Goal: Task Accomplishment & Management: Manage account settings

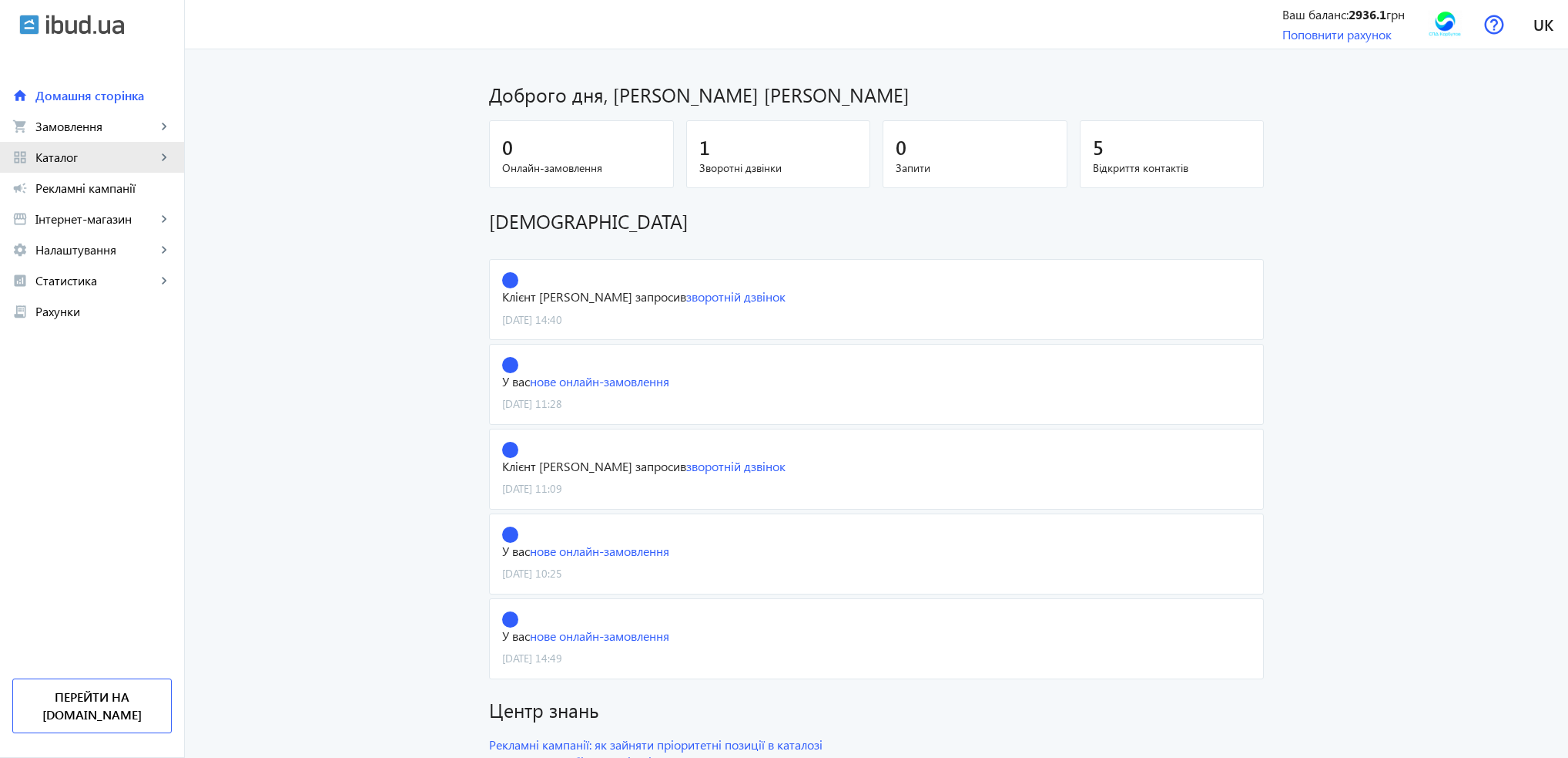
click at [59, 151] on span "Каталог" at bounding box center [95, 157] width 121 height 15
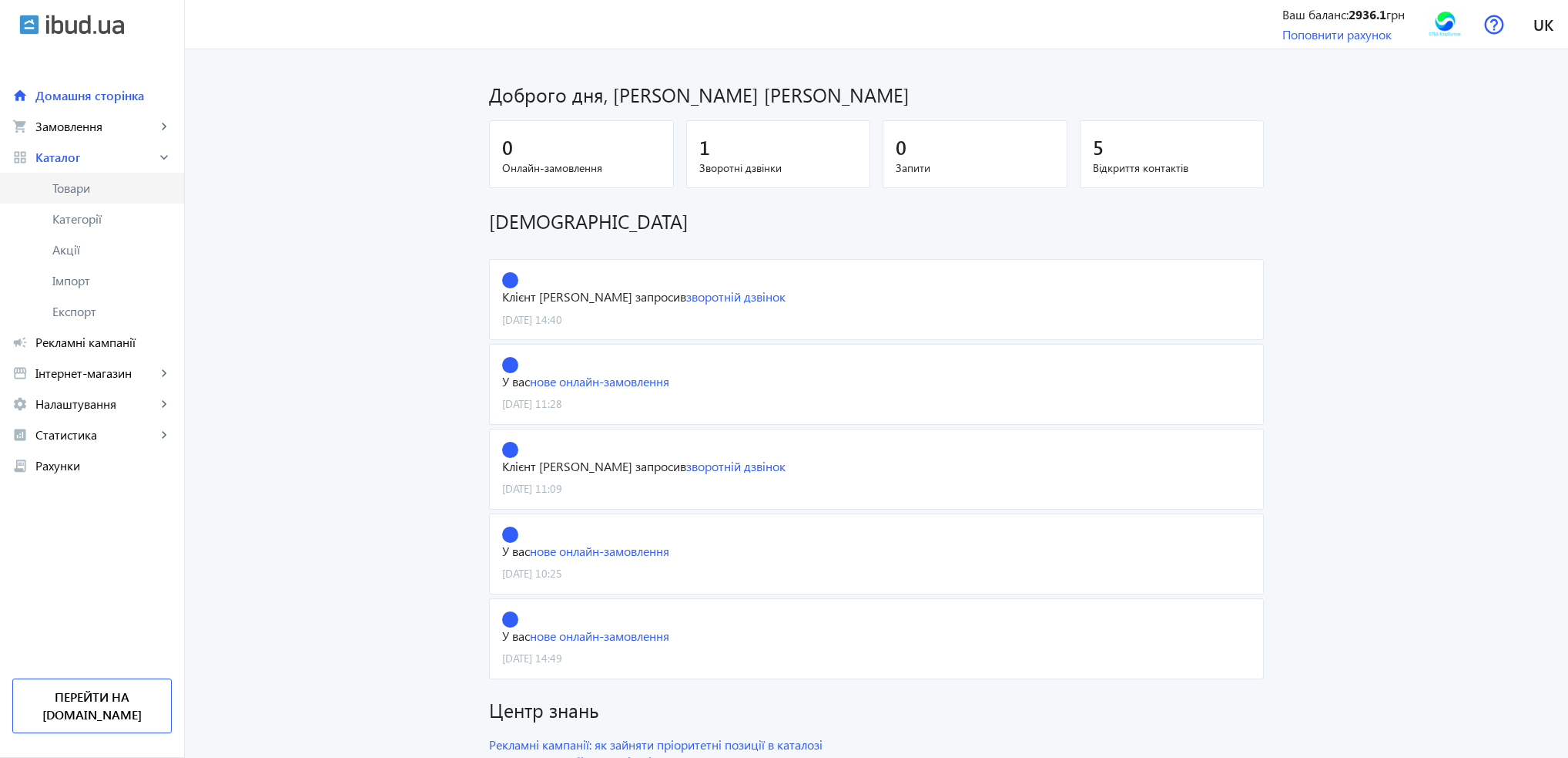
click at [72, 178] on link "Товари" at bounding box center [92, 188] width 184 height 31
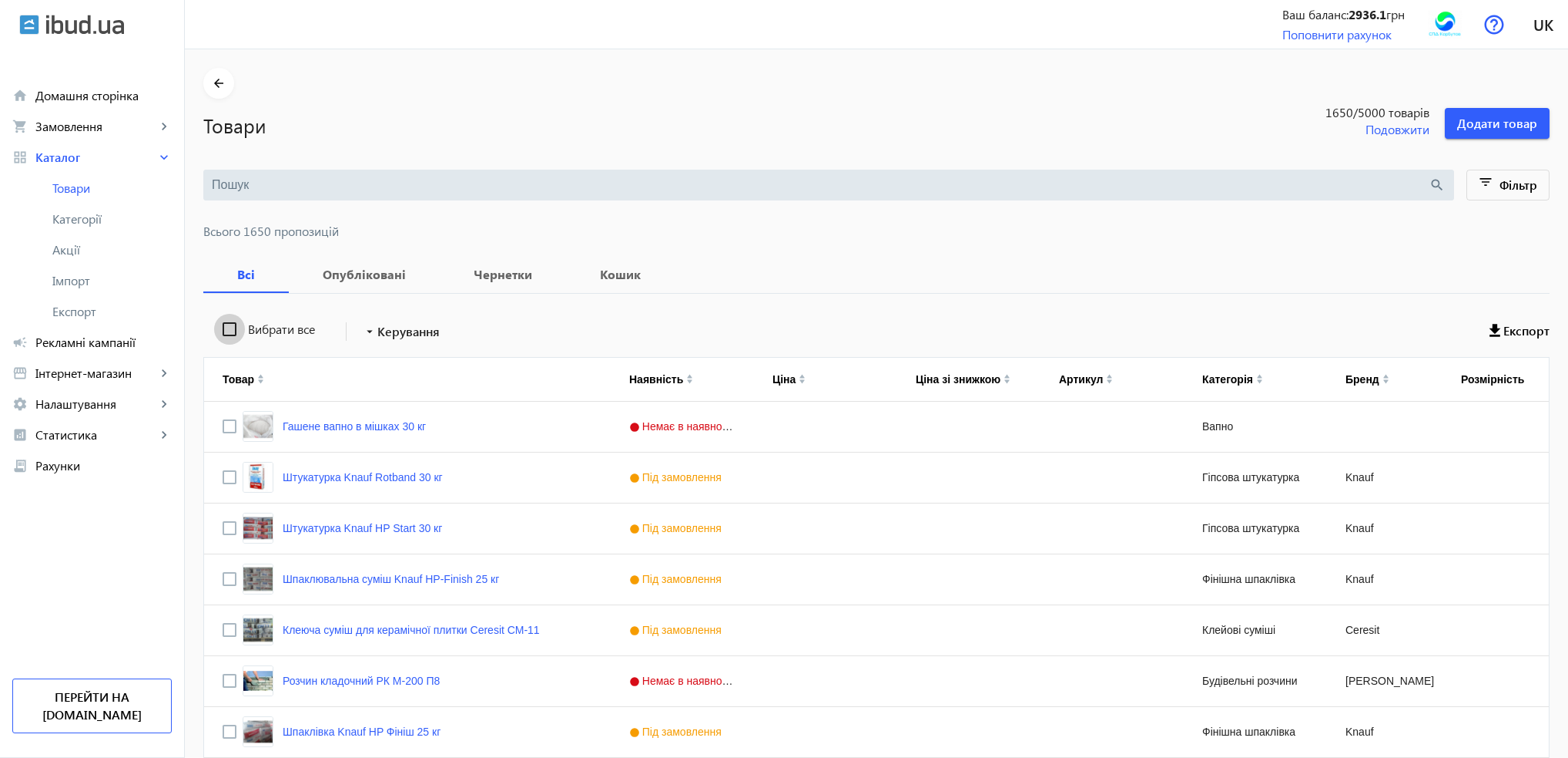
click at [216, 329] on input "Вибрати все" at bounding box center [229, 329] width 31 height 31
checkbox input "true"
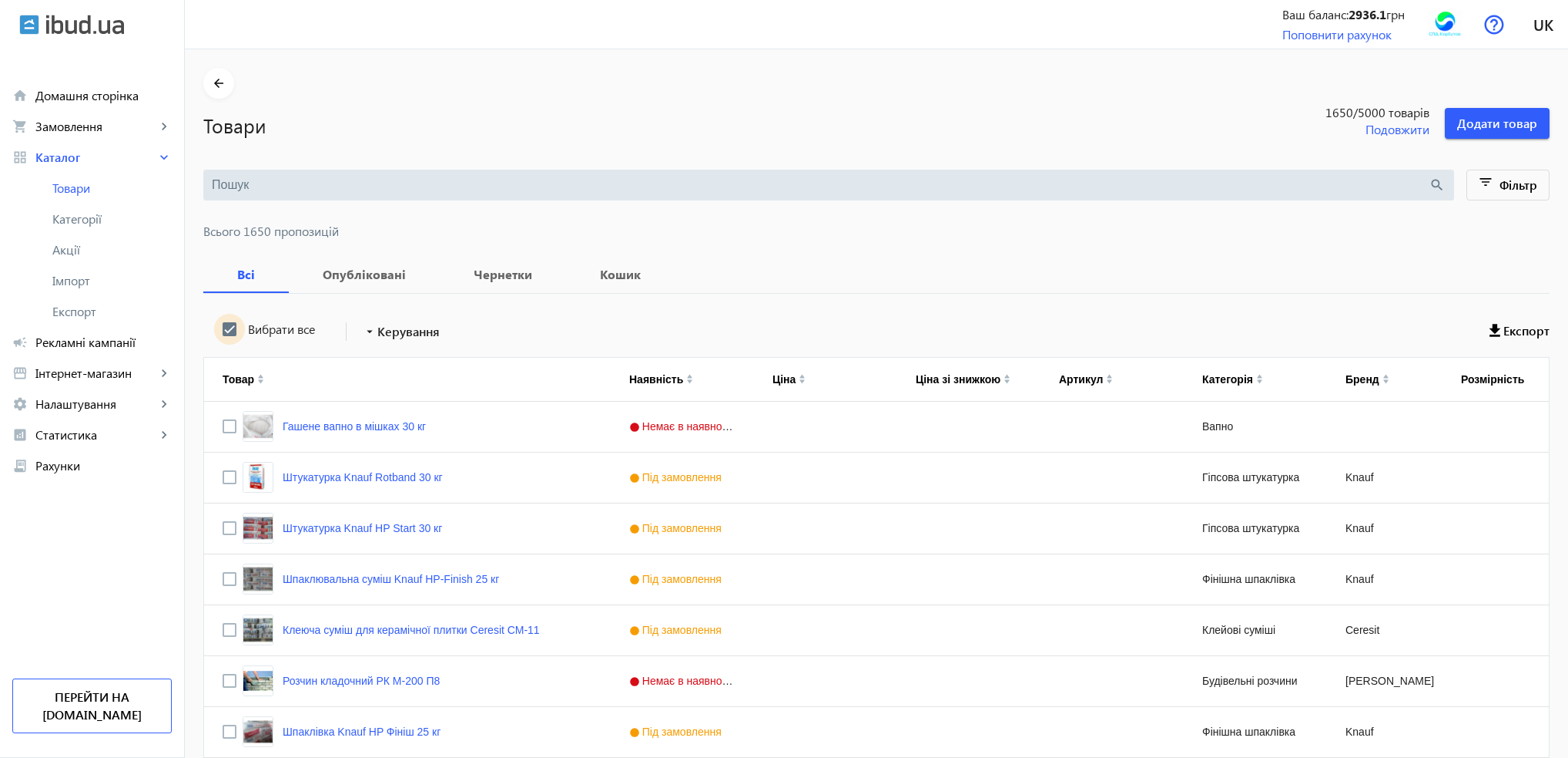
checkbox input "true"
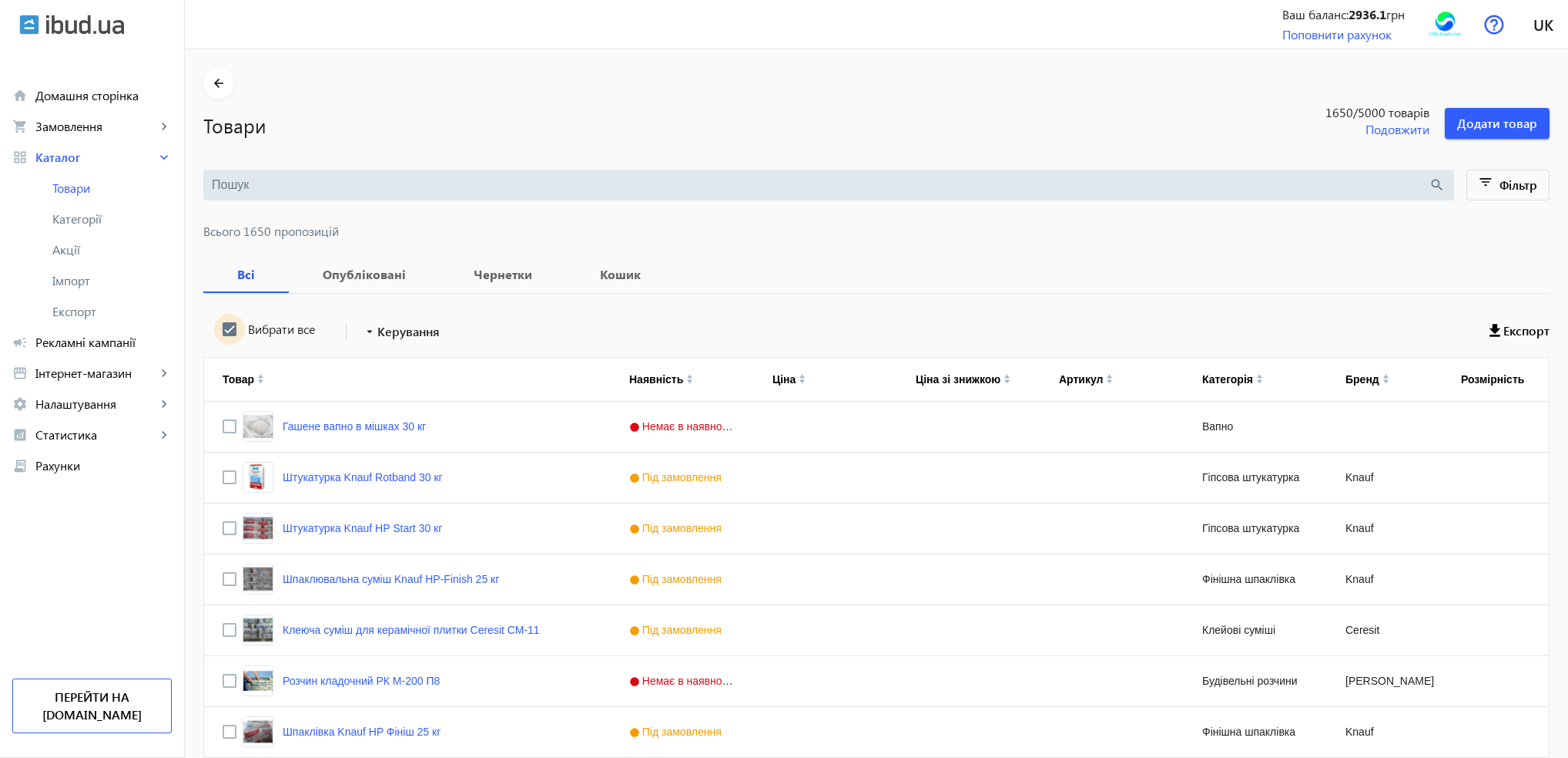
checkbox input "true"
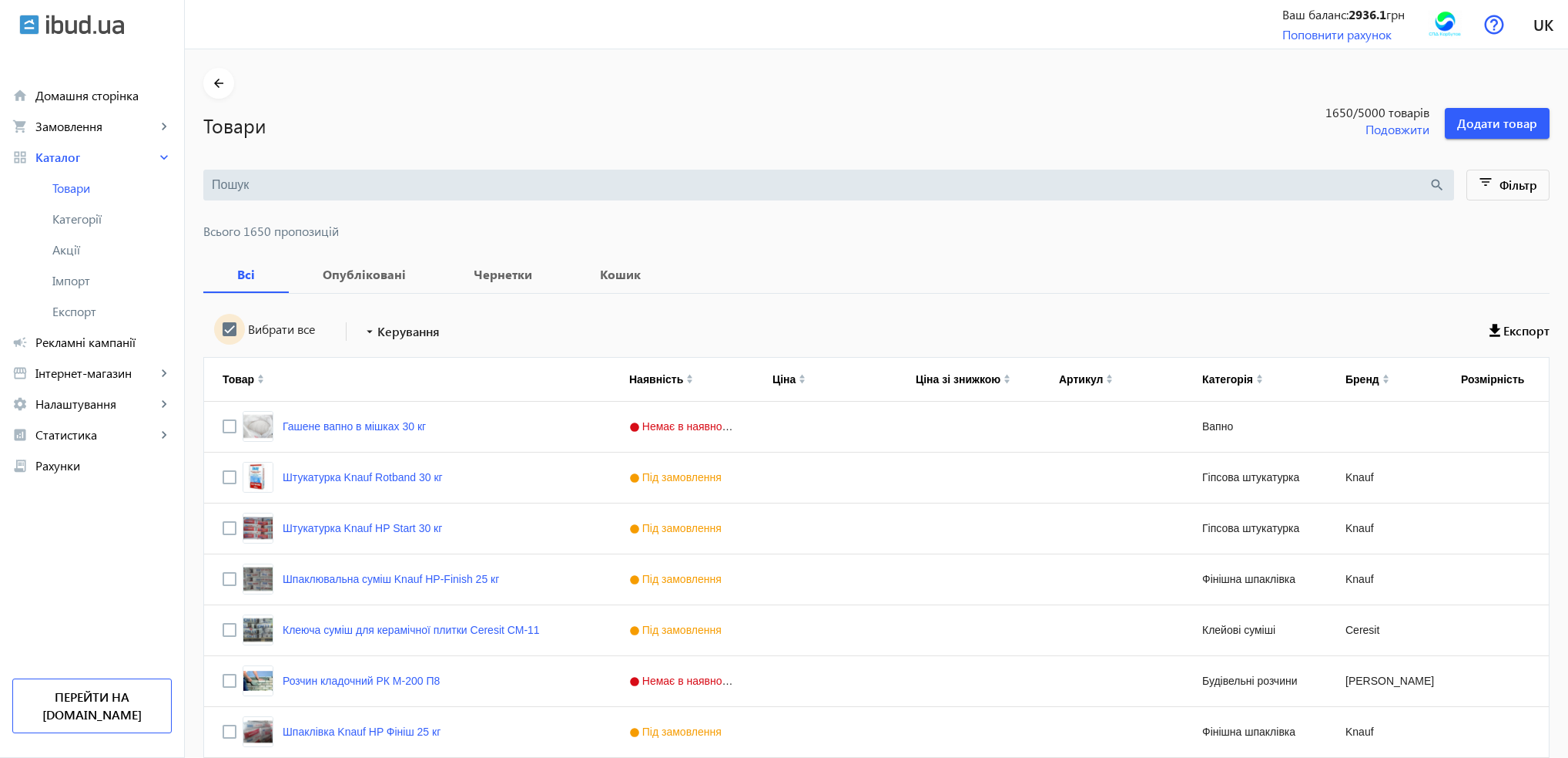
checkbox input "true"
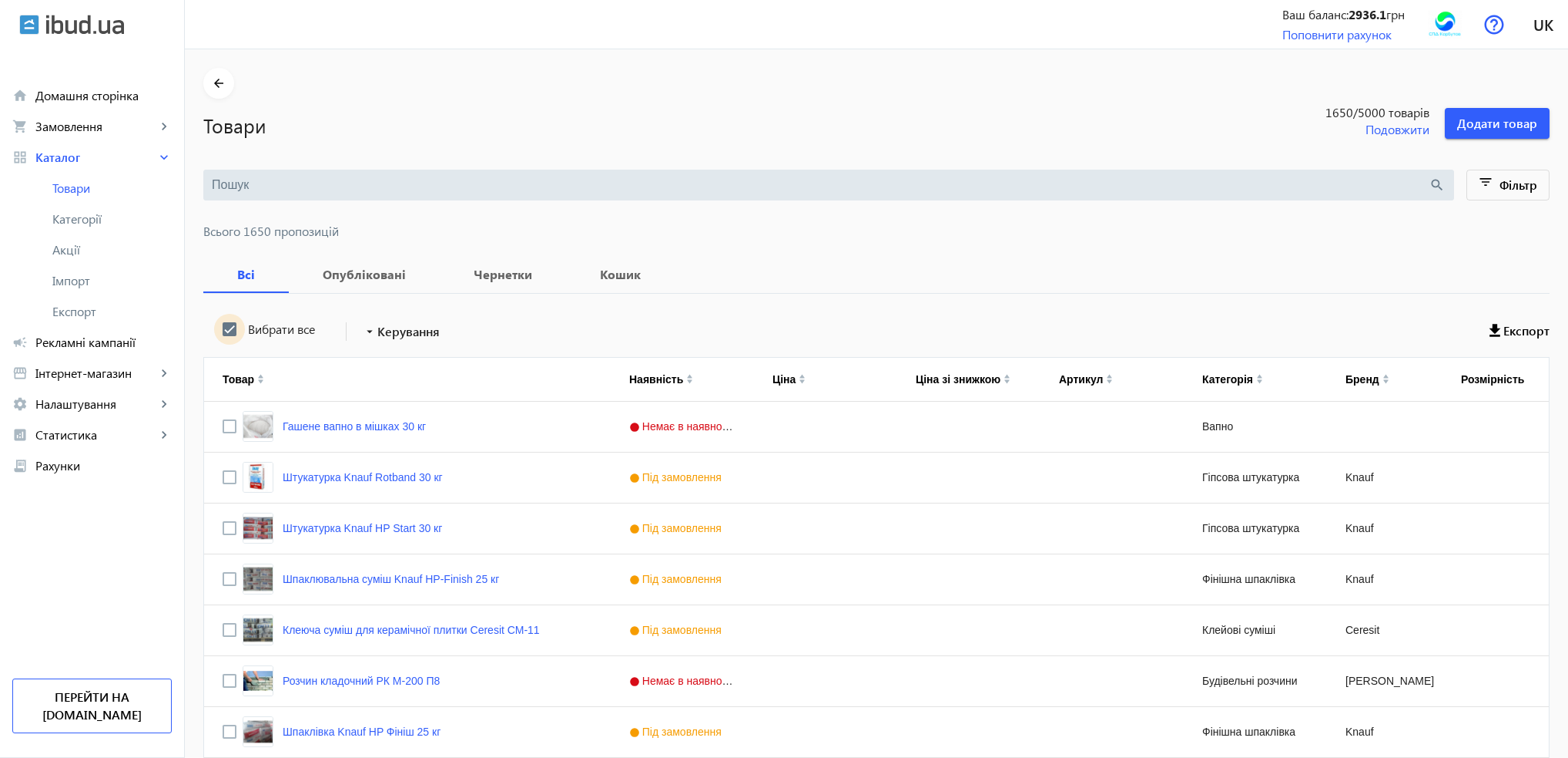
checkbox input "true"
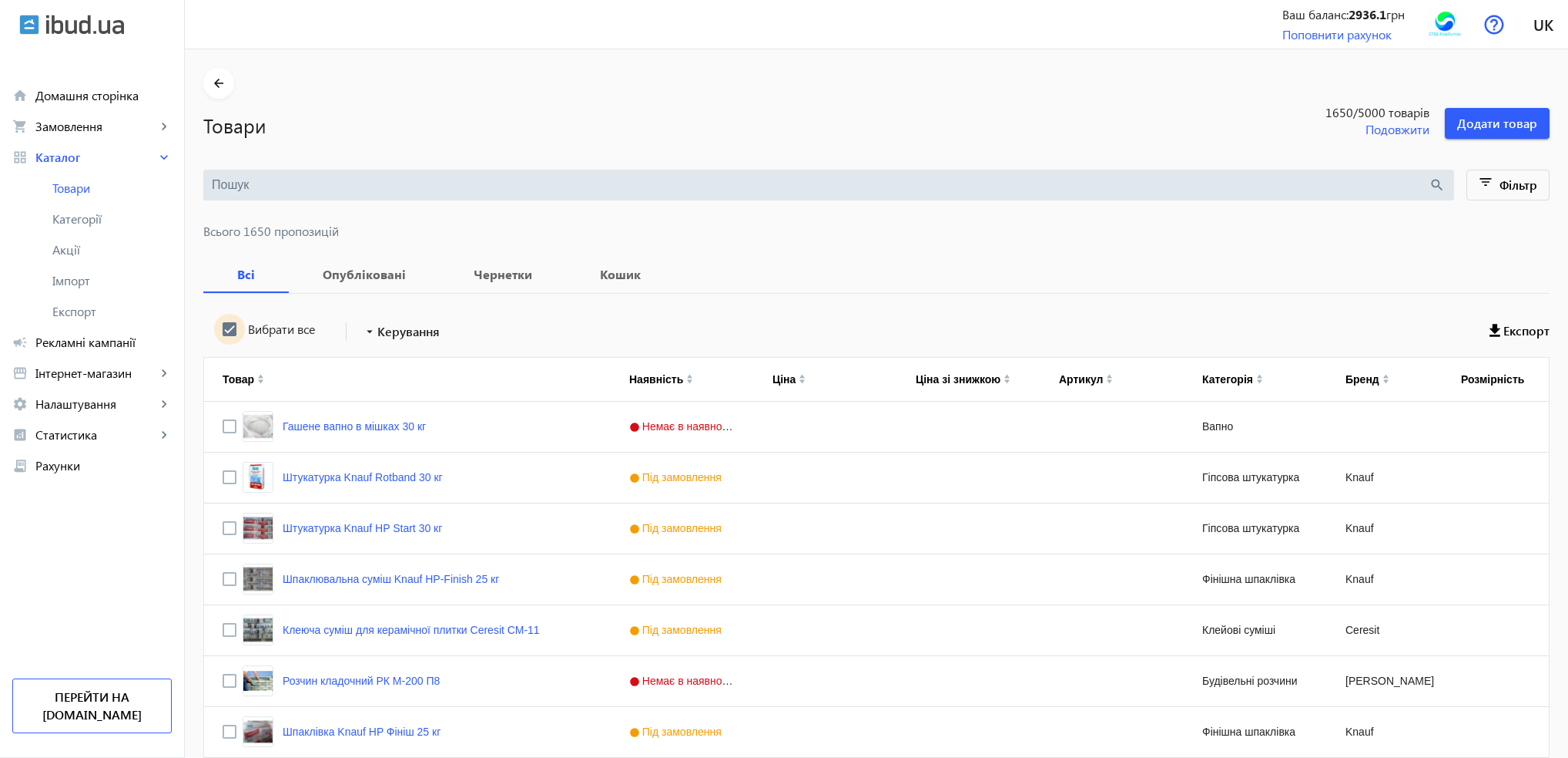
checkbox input "true"
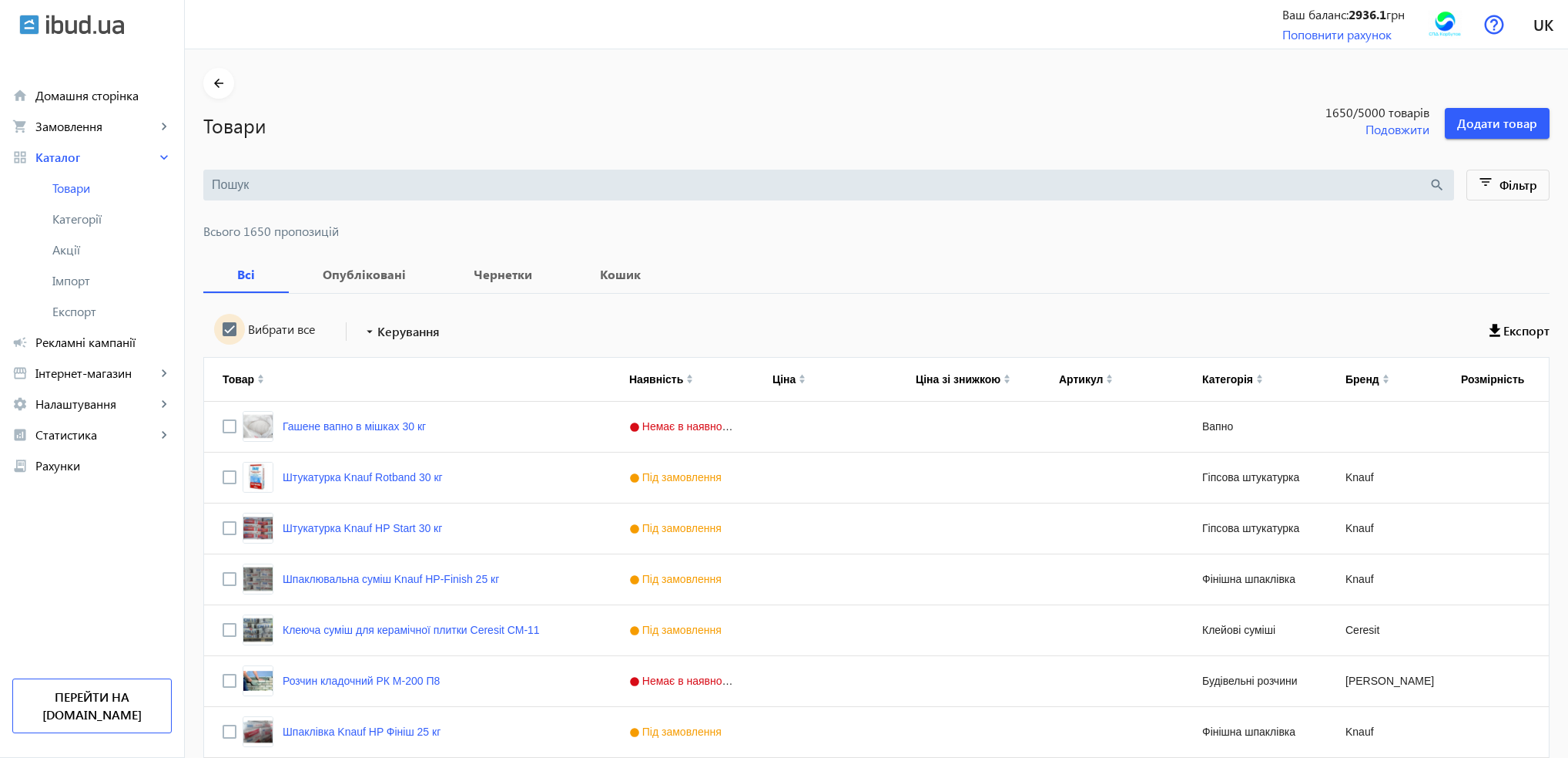
checkbox input "true"
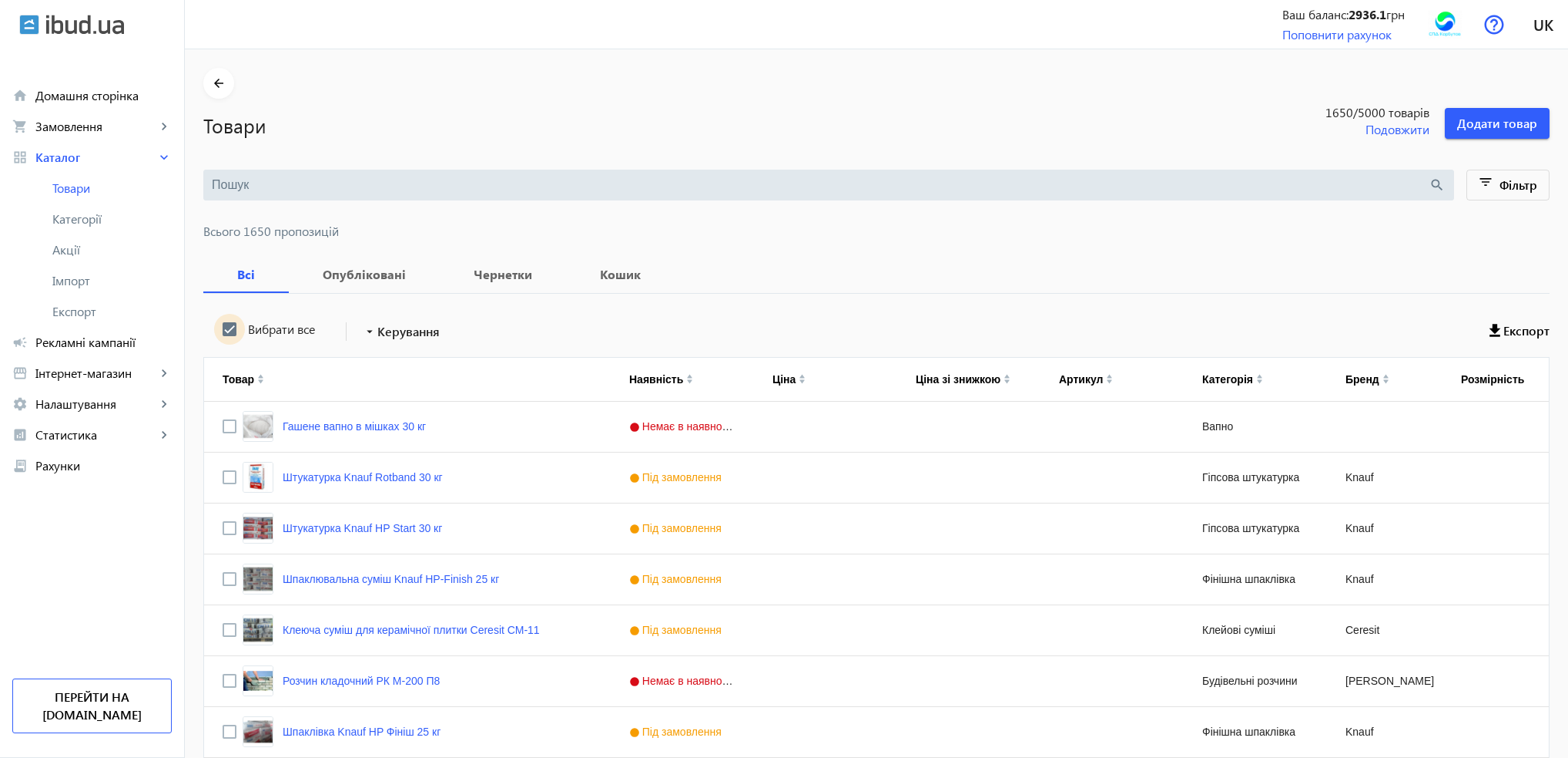
checkbox input "true"
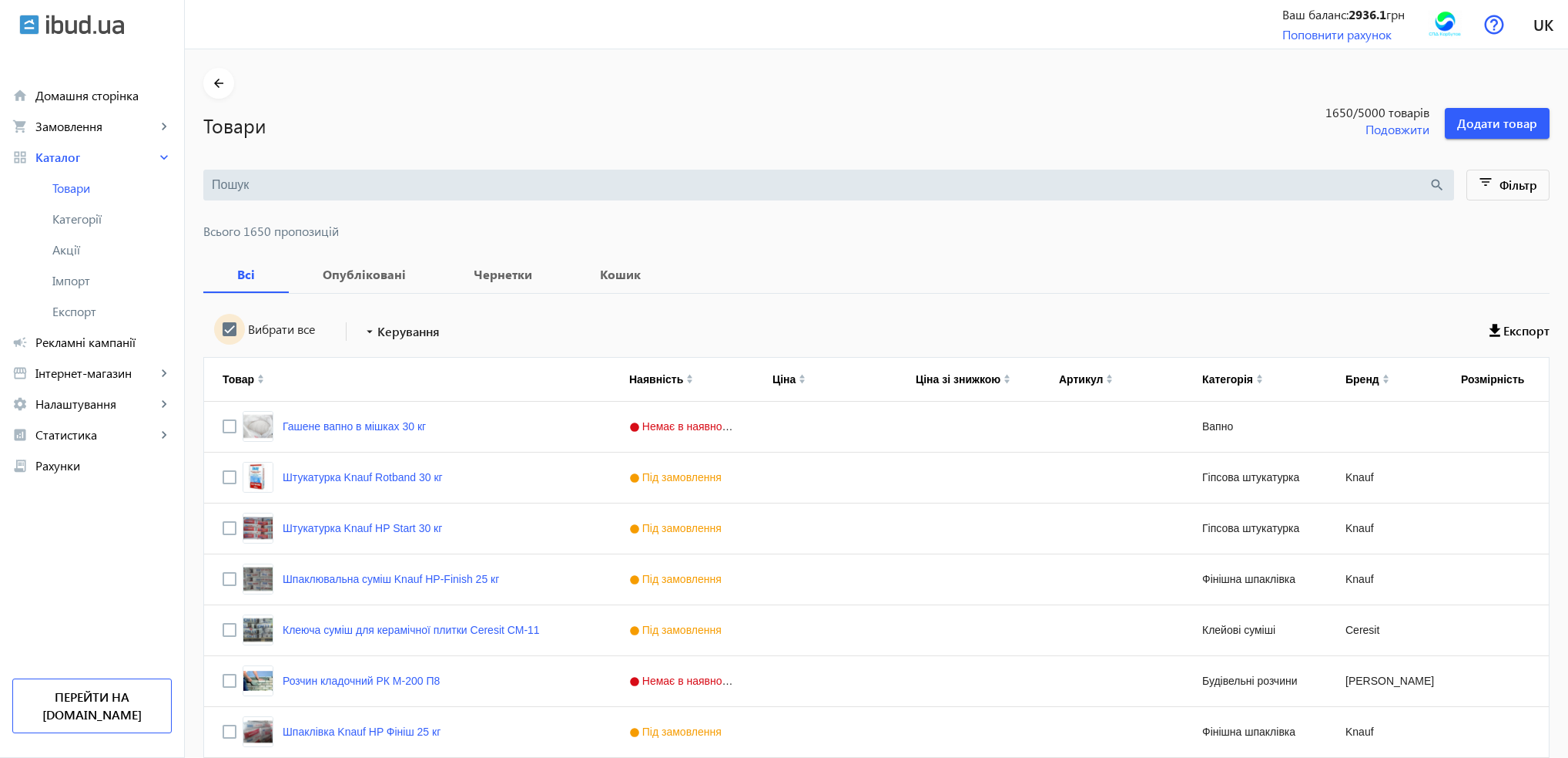
checkbox input "true"
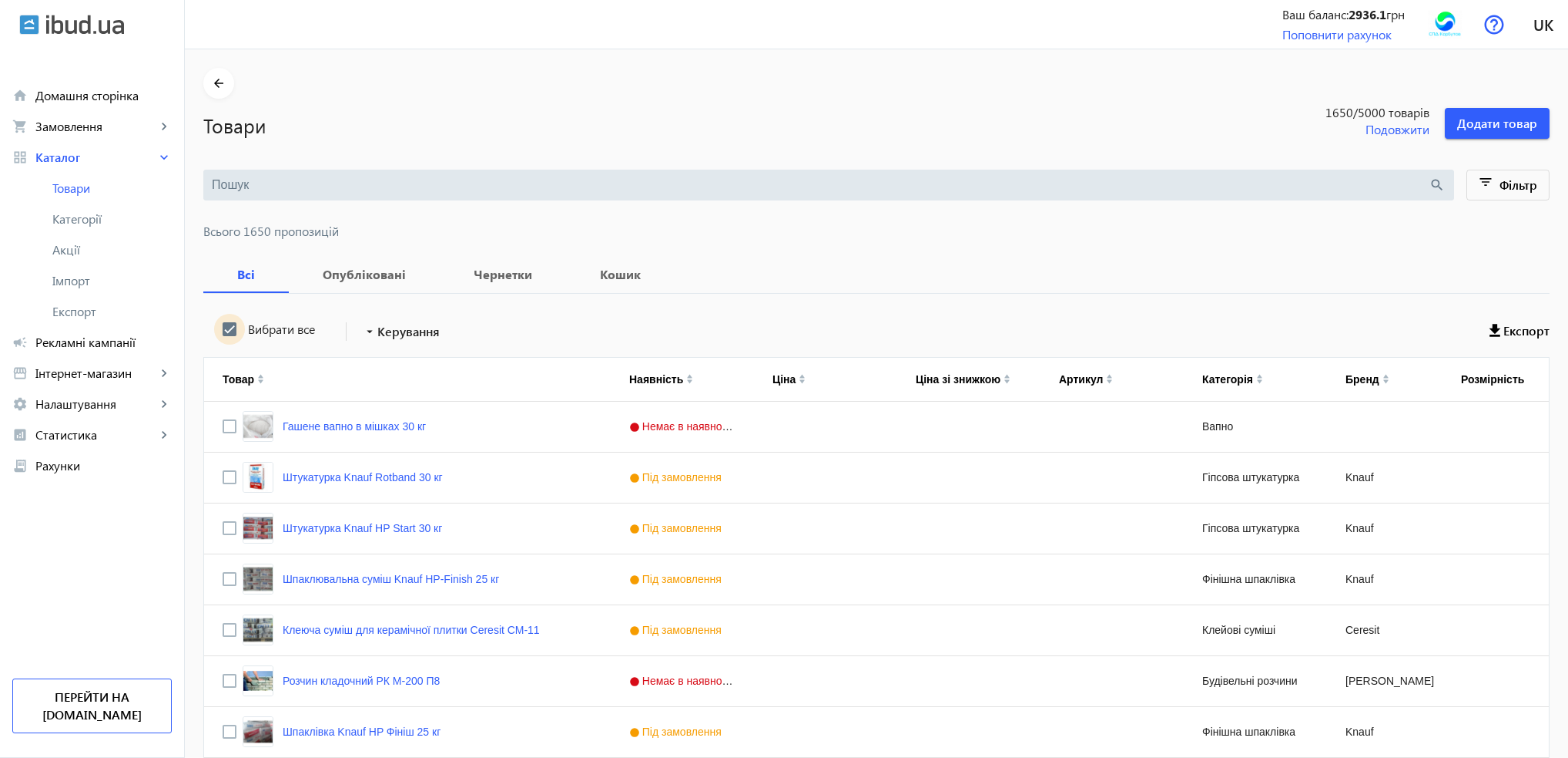
checkbox input "true"
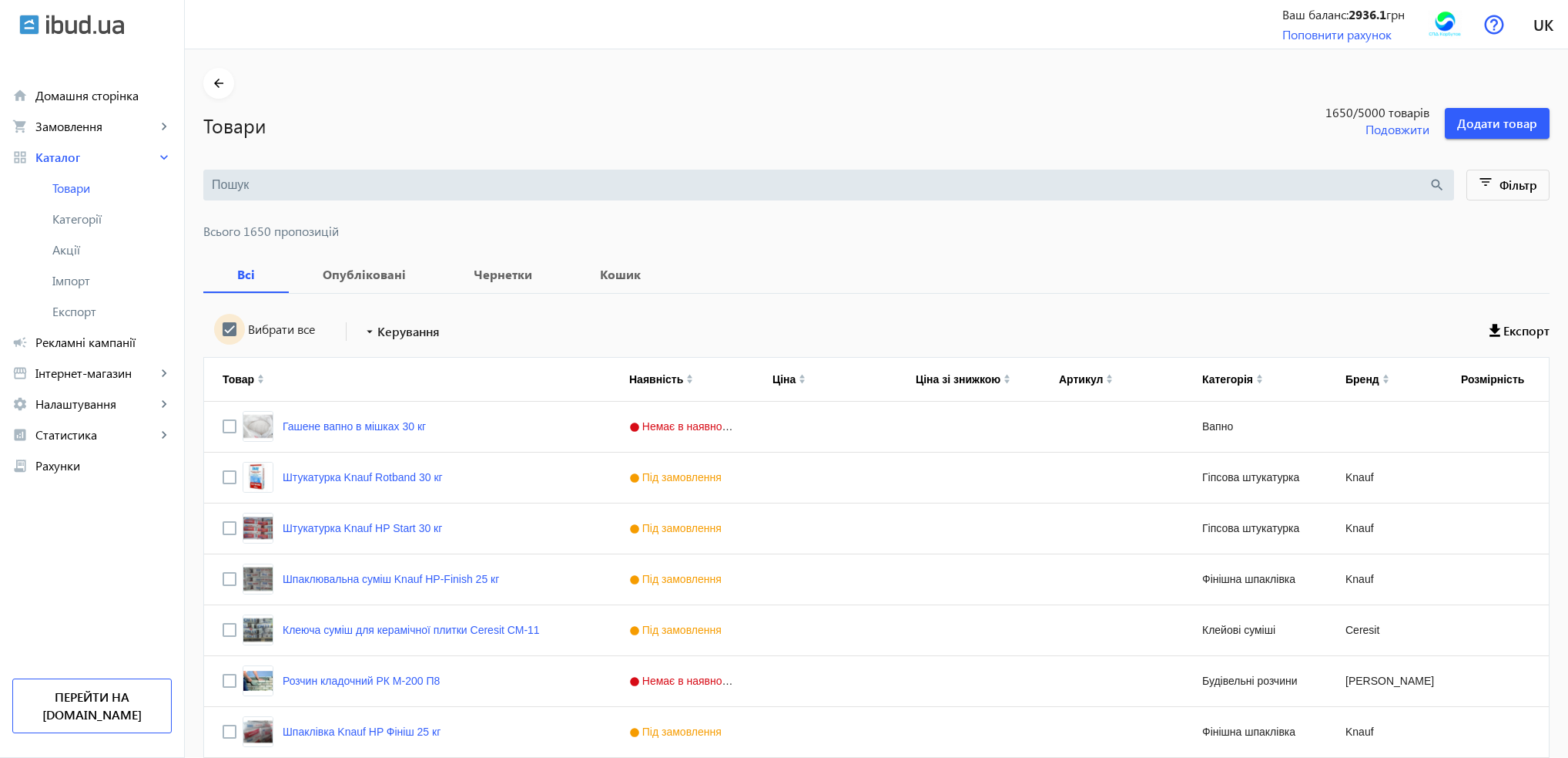
checkbox input "true"
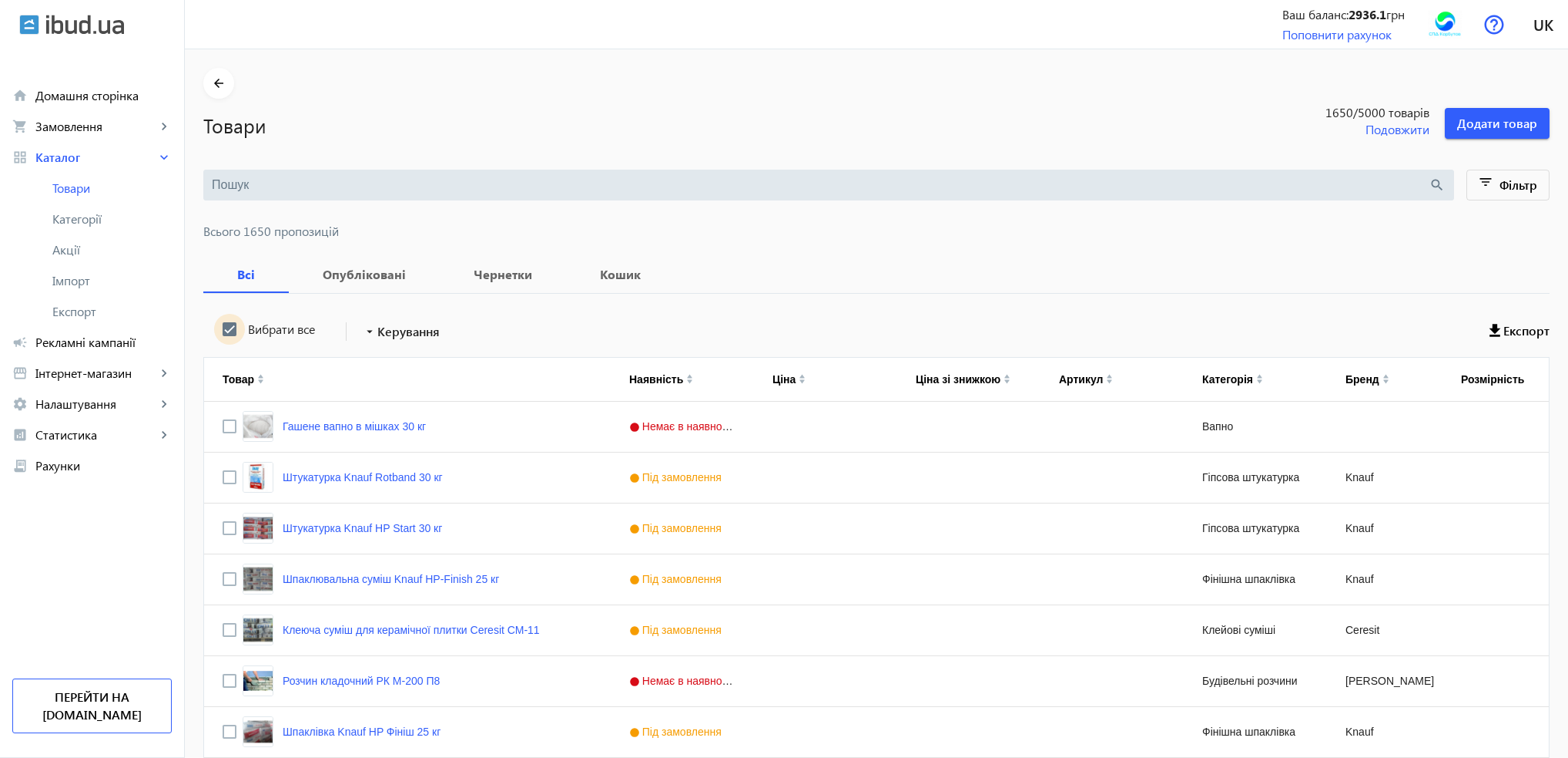
checkbox input "true"
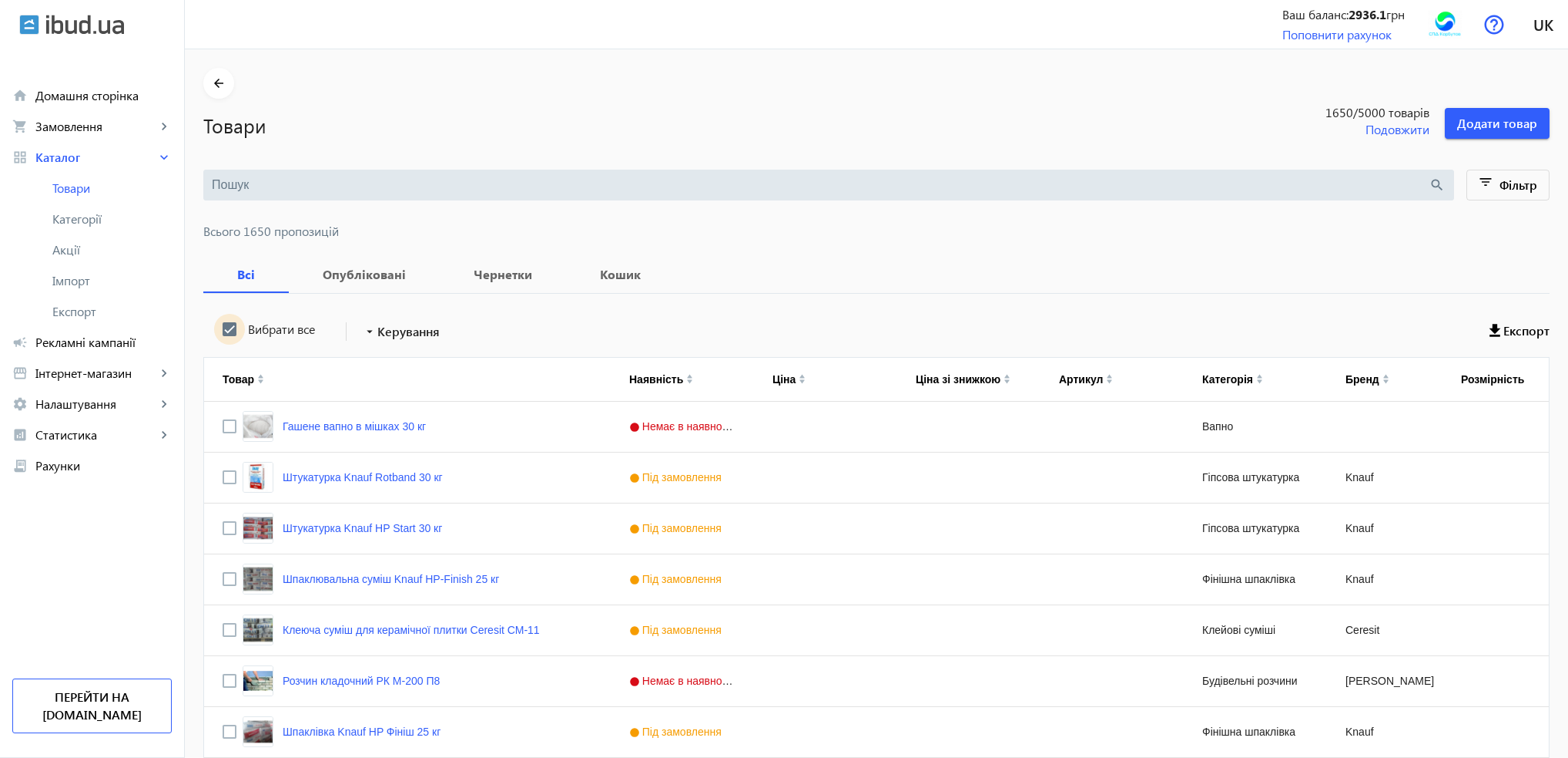
checkbox input "true"
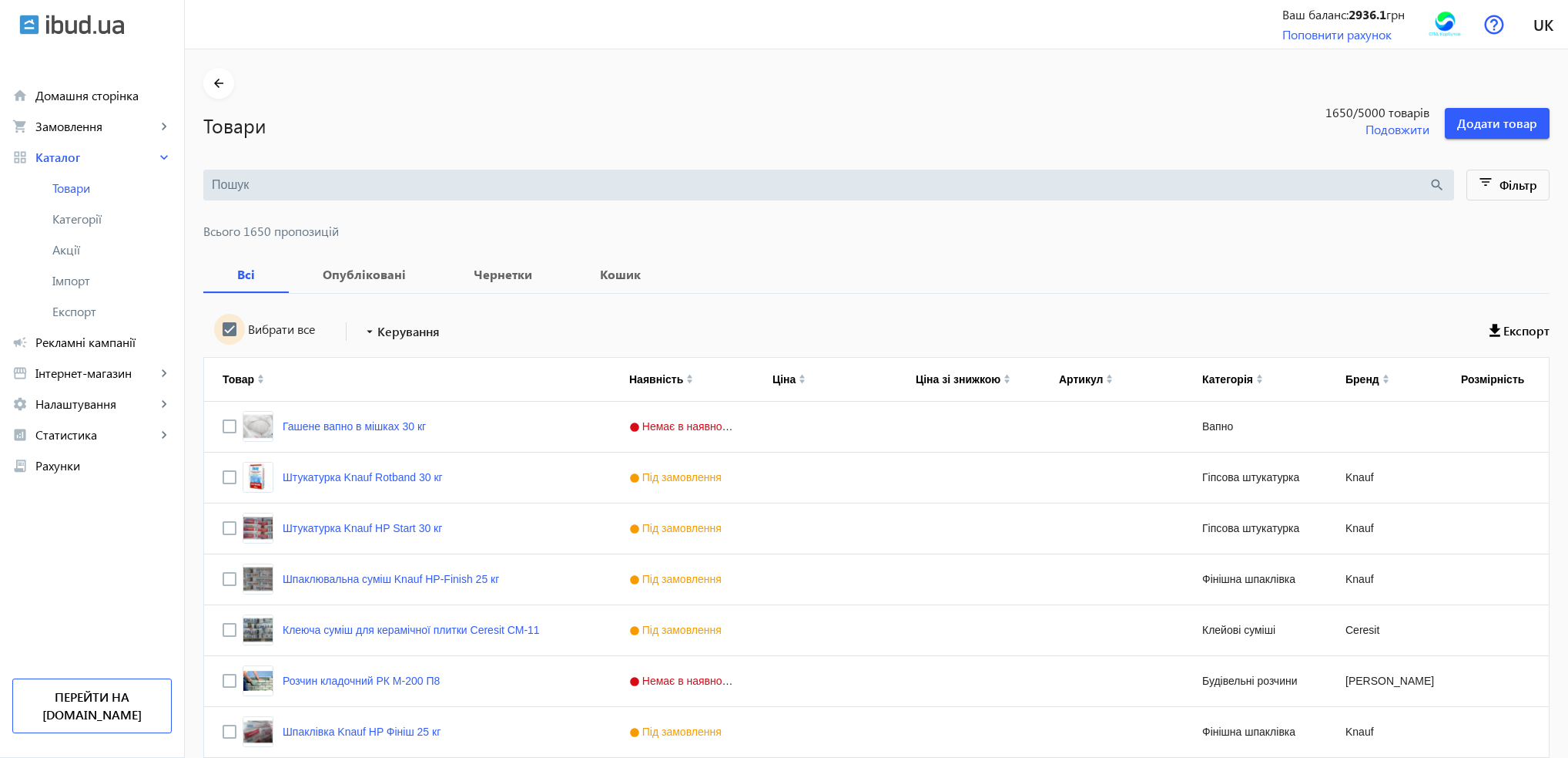
checkbox input "true"
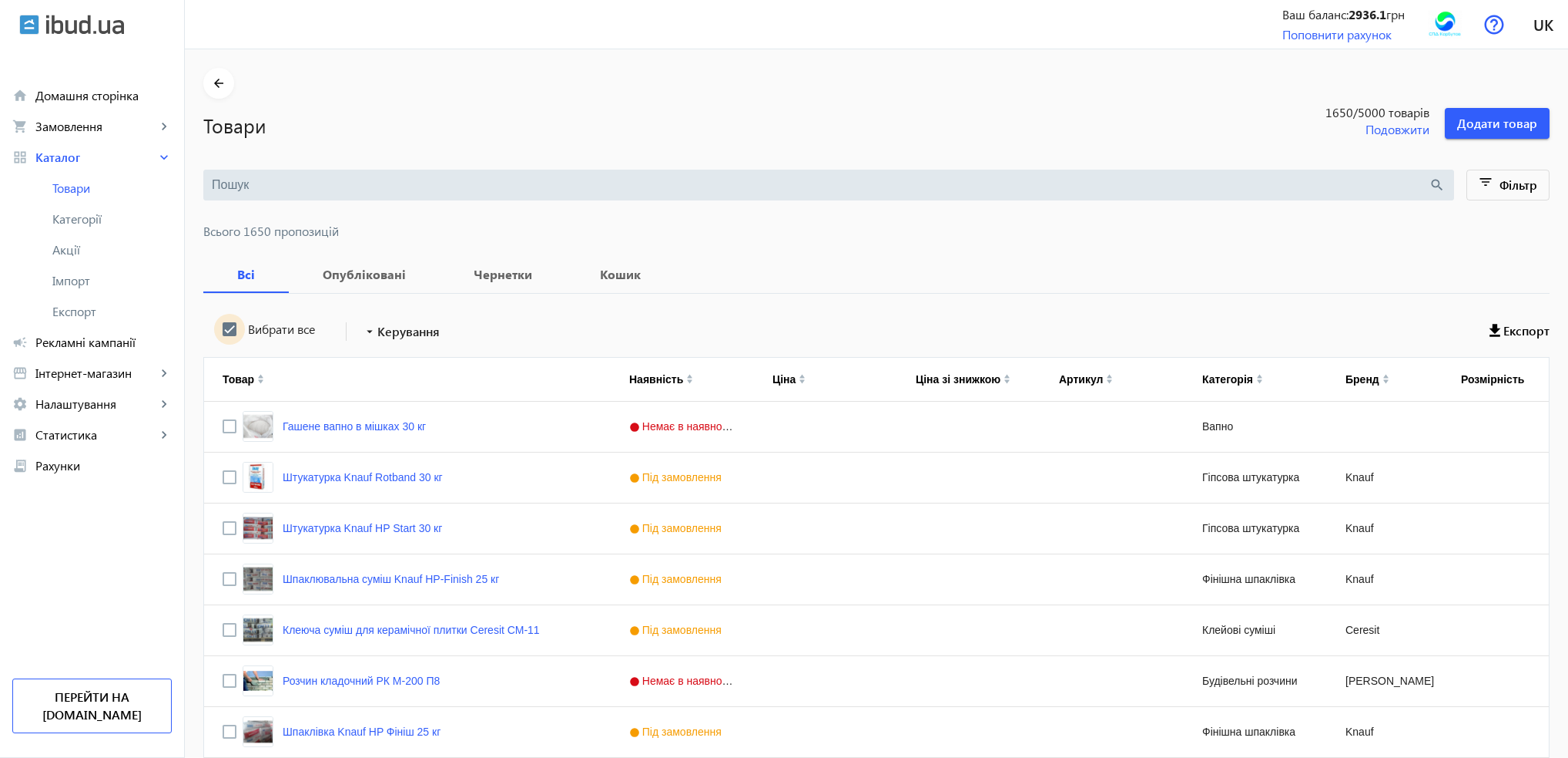
checkbox input "true"
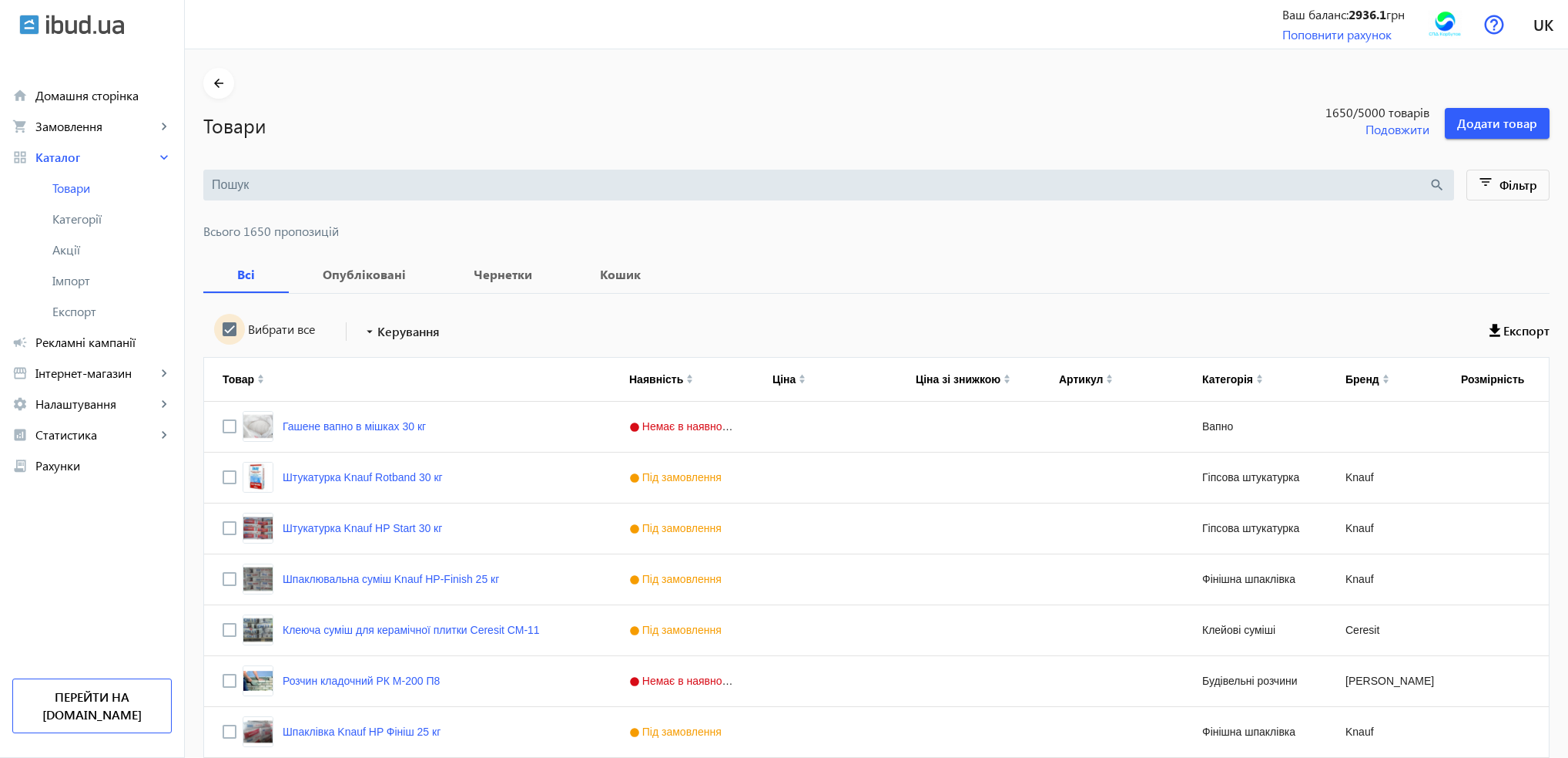
checkbox input "true"
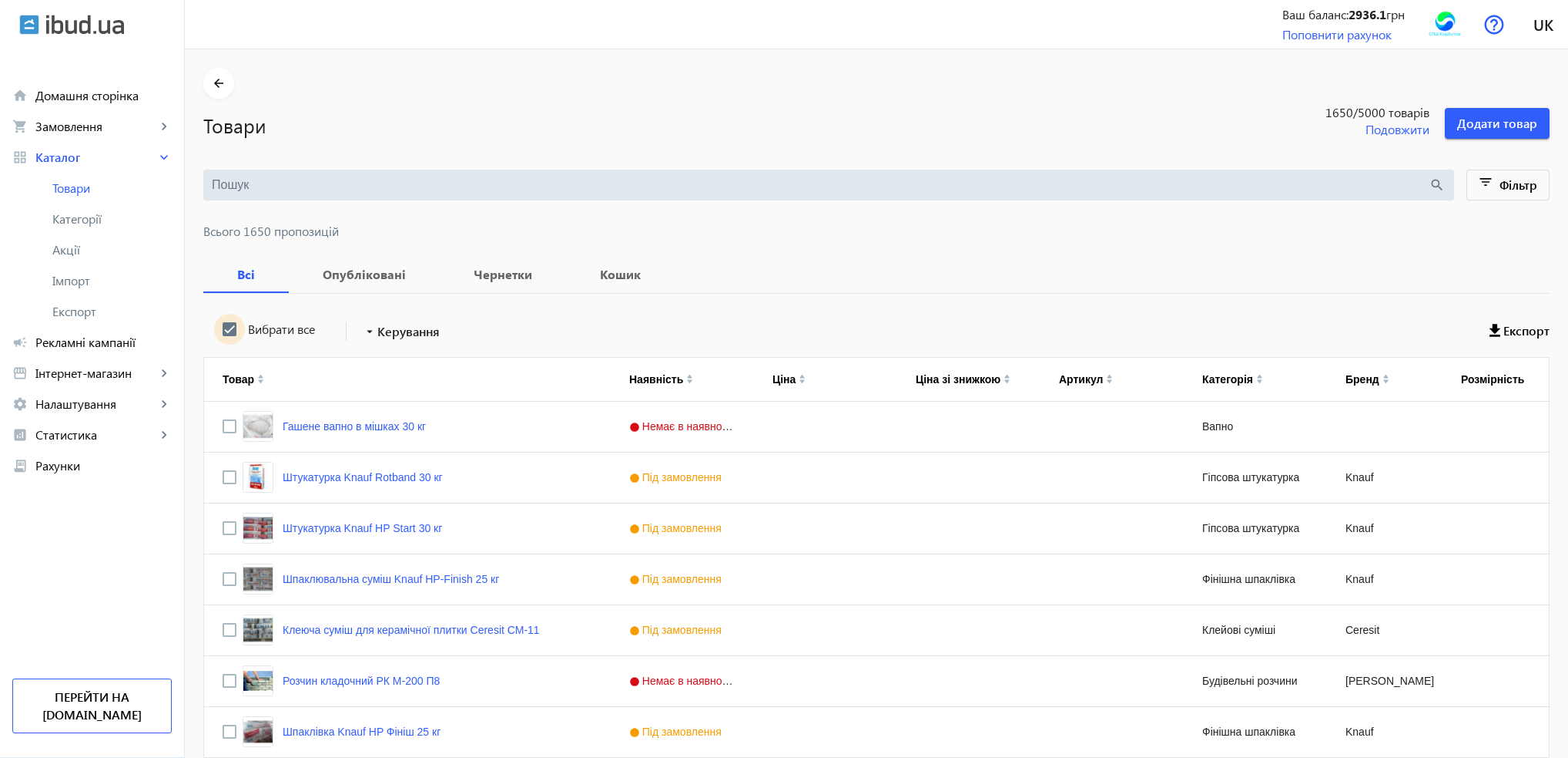
checkbox input "true"
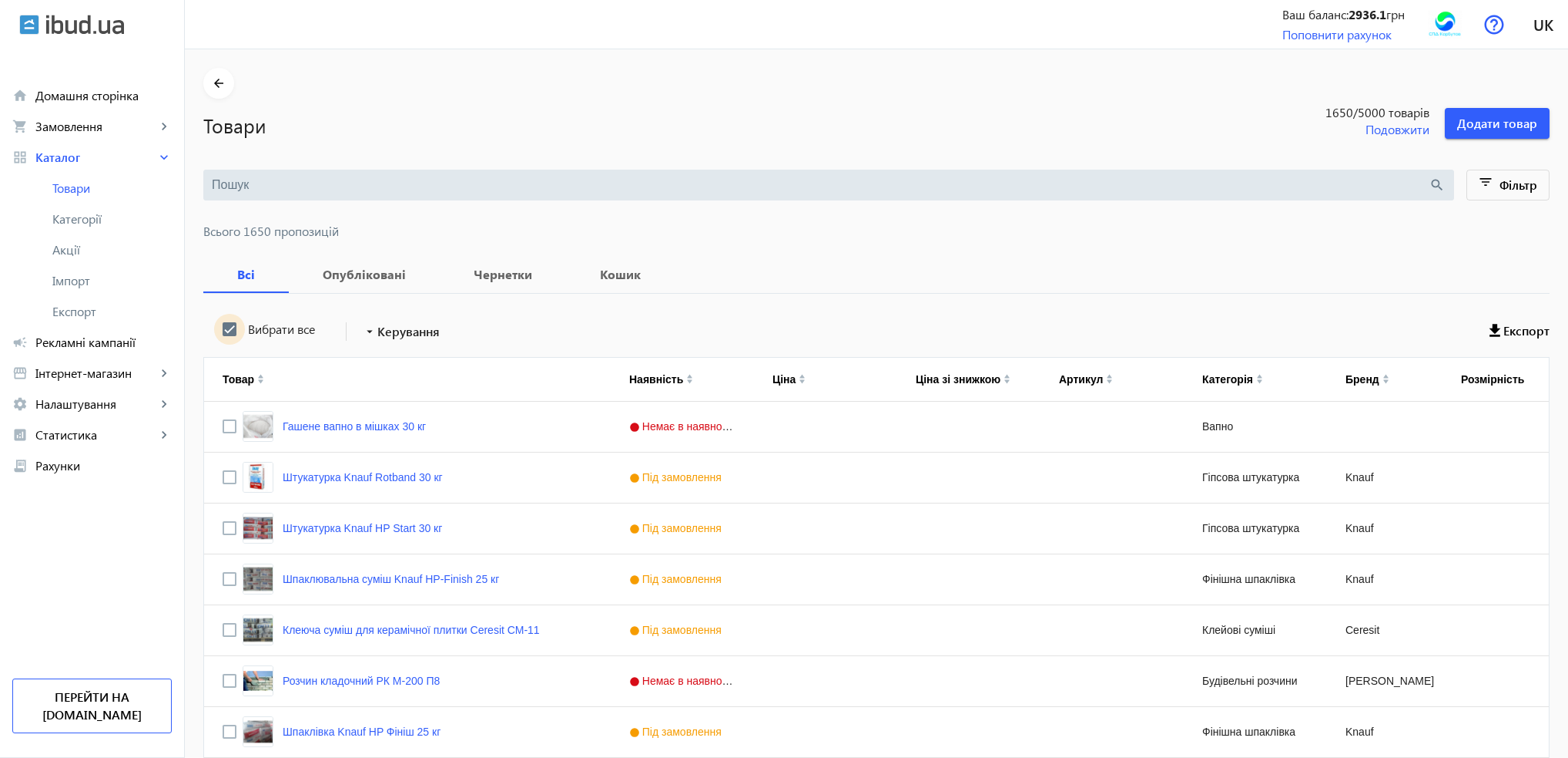
checkbox input "true"
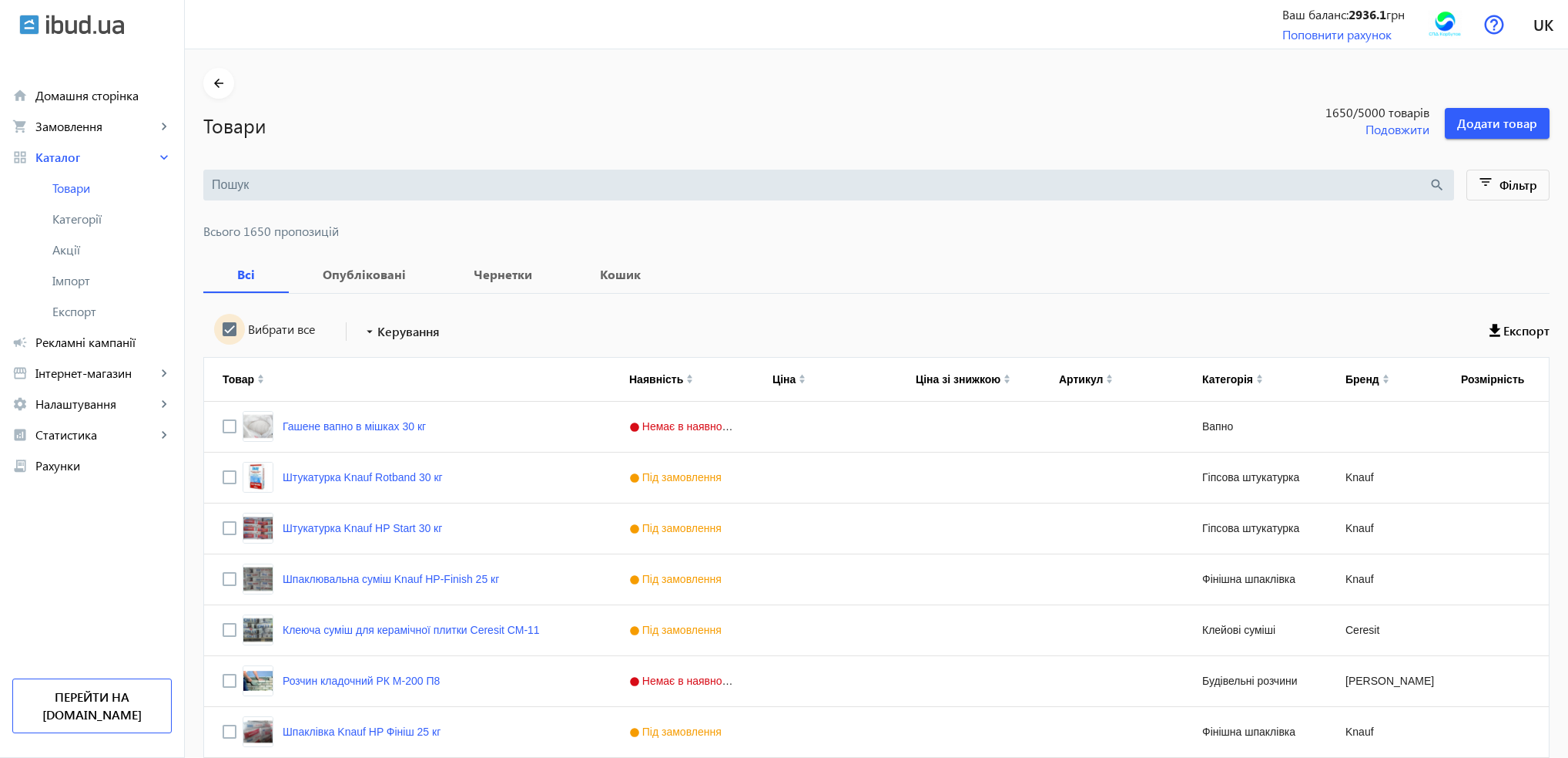
checkbox input "true"
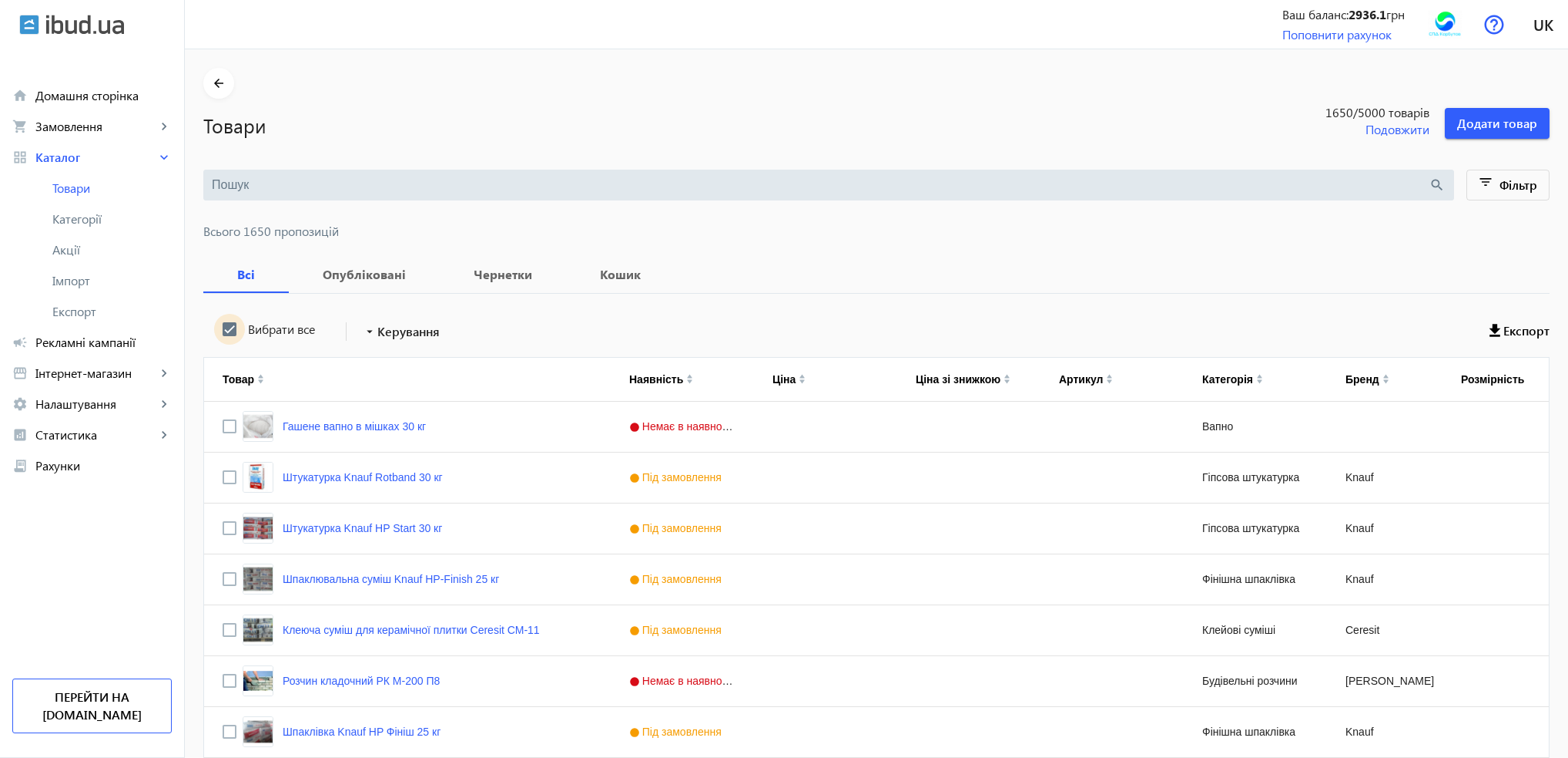
checkbox input "true"
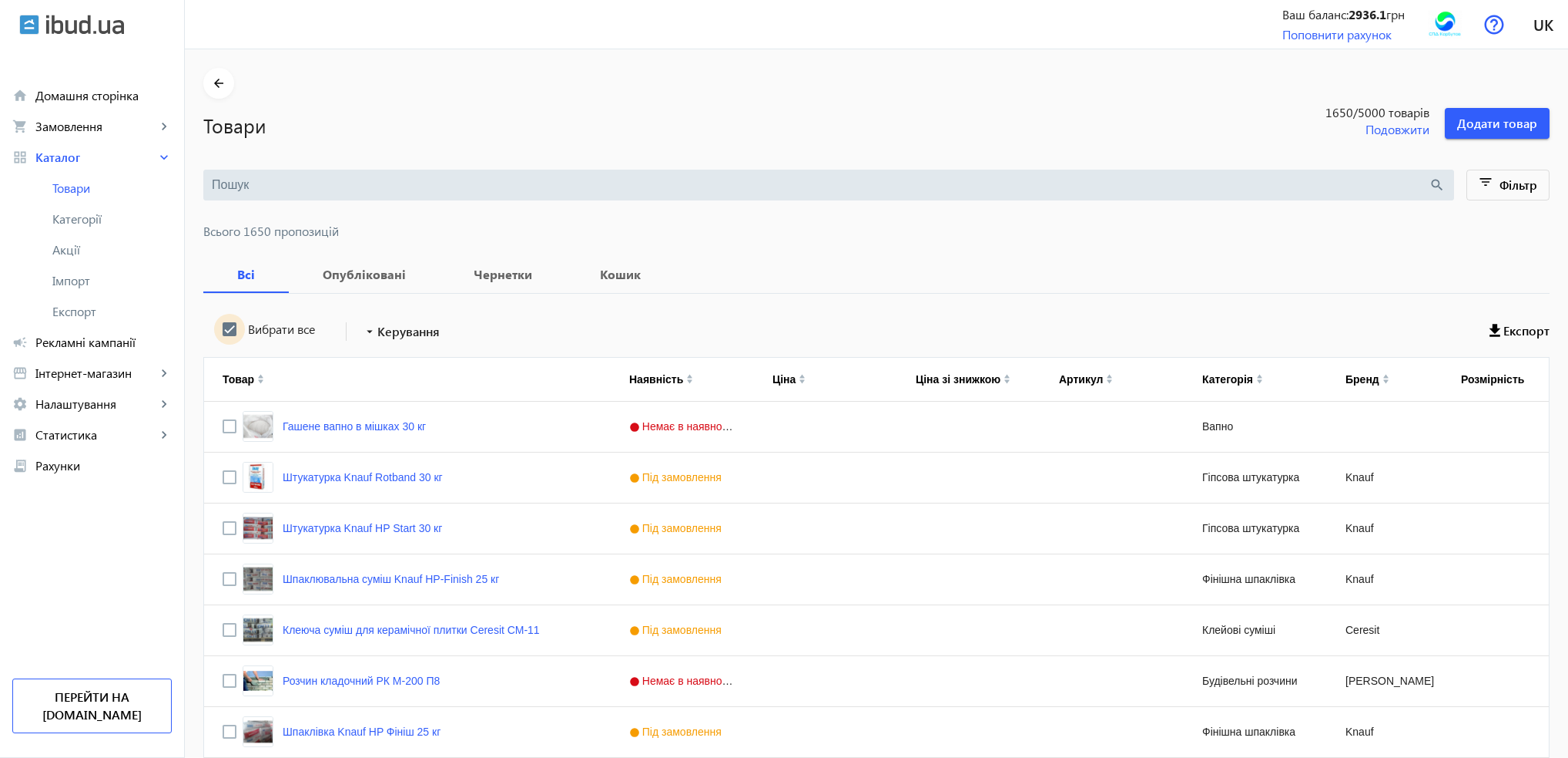
checkbox input "true"
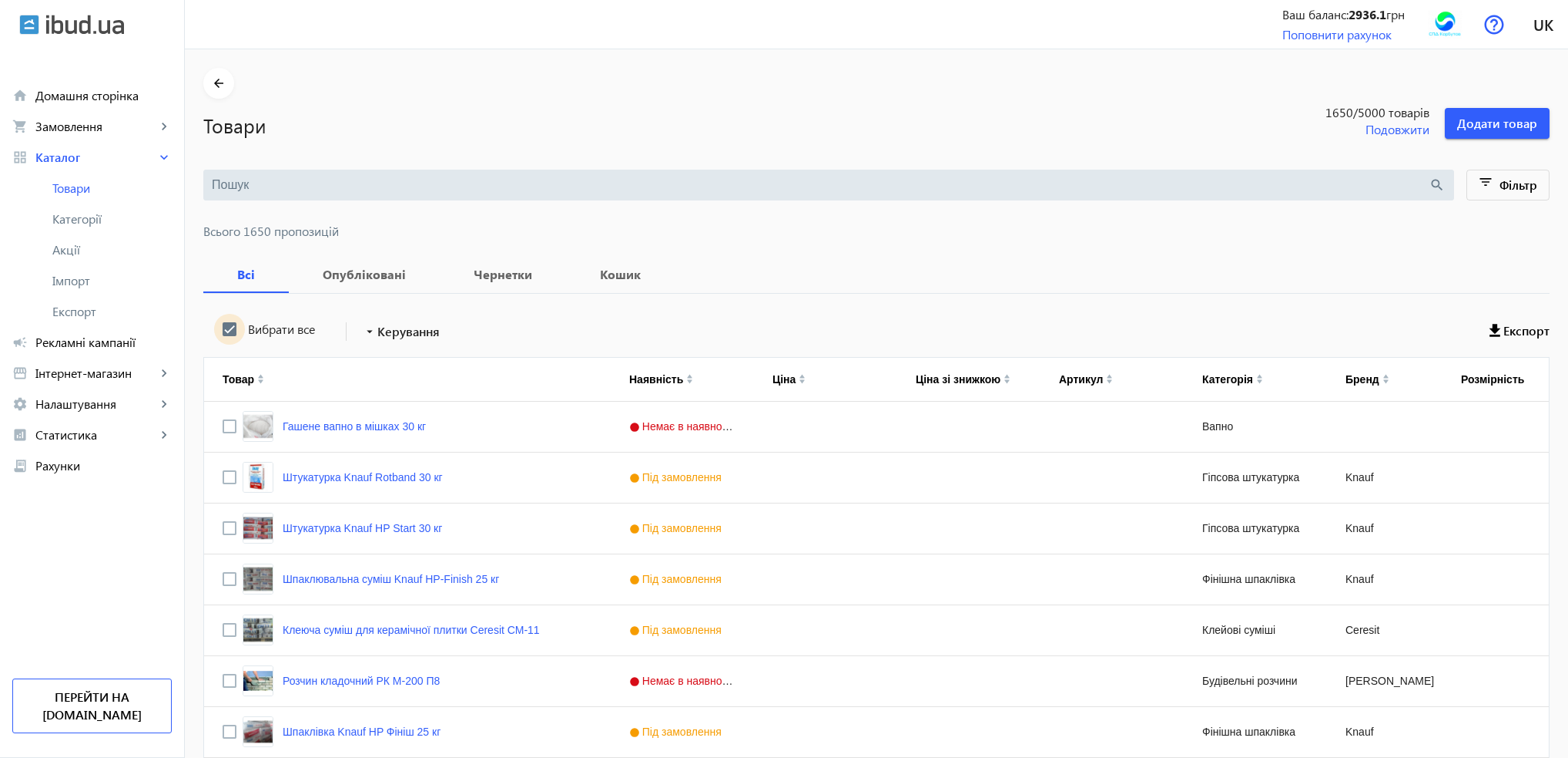
checkbox input "true"
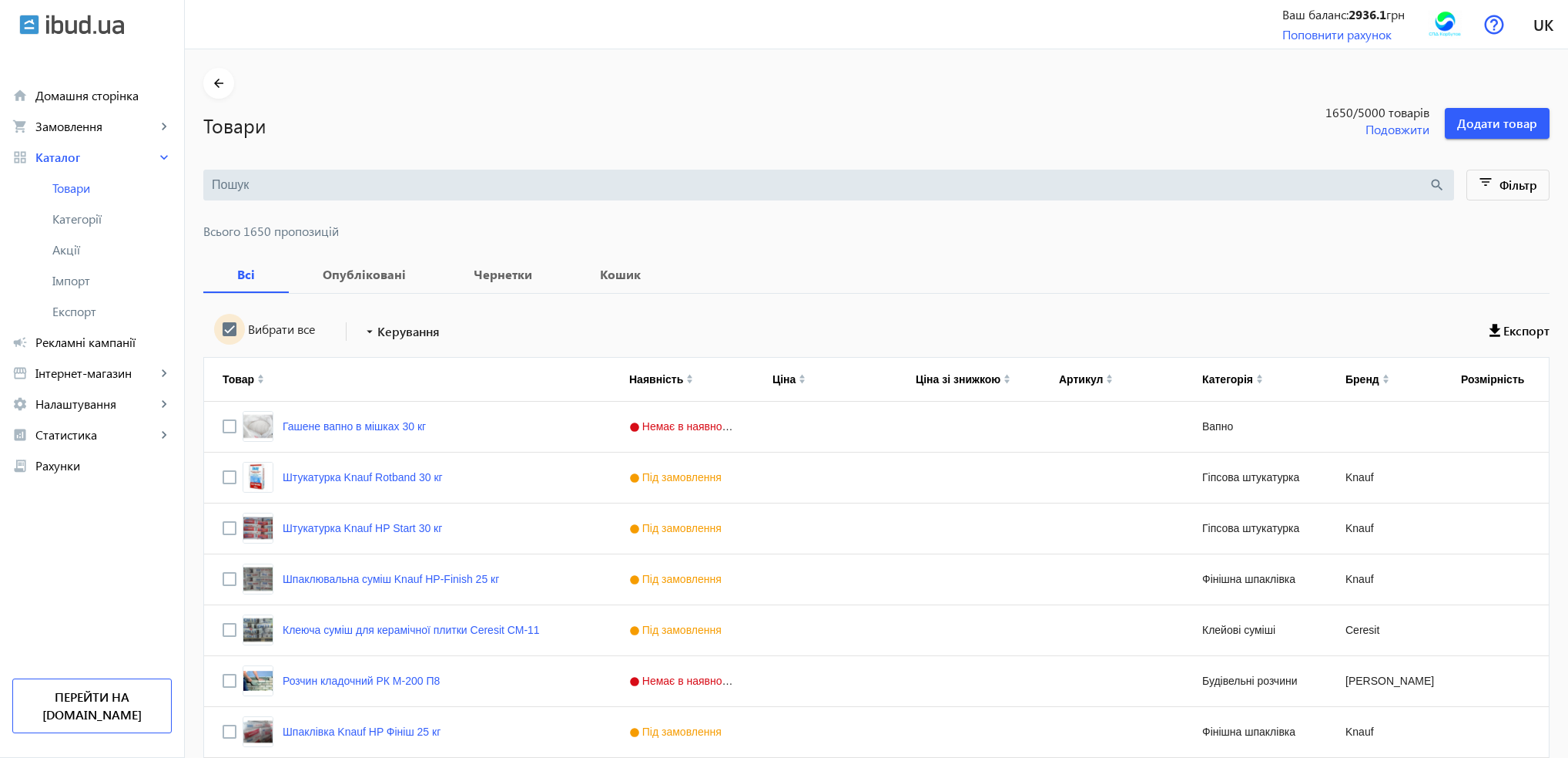
checkbox input "true"
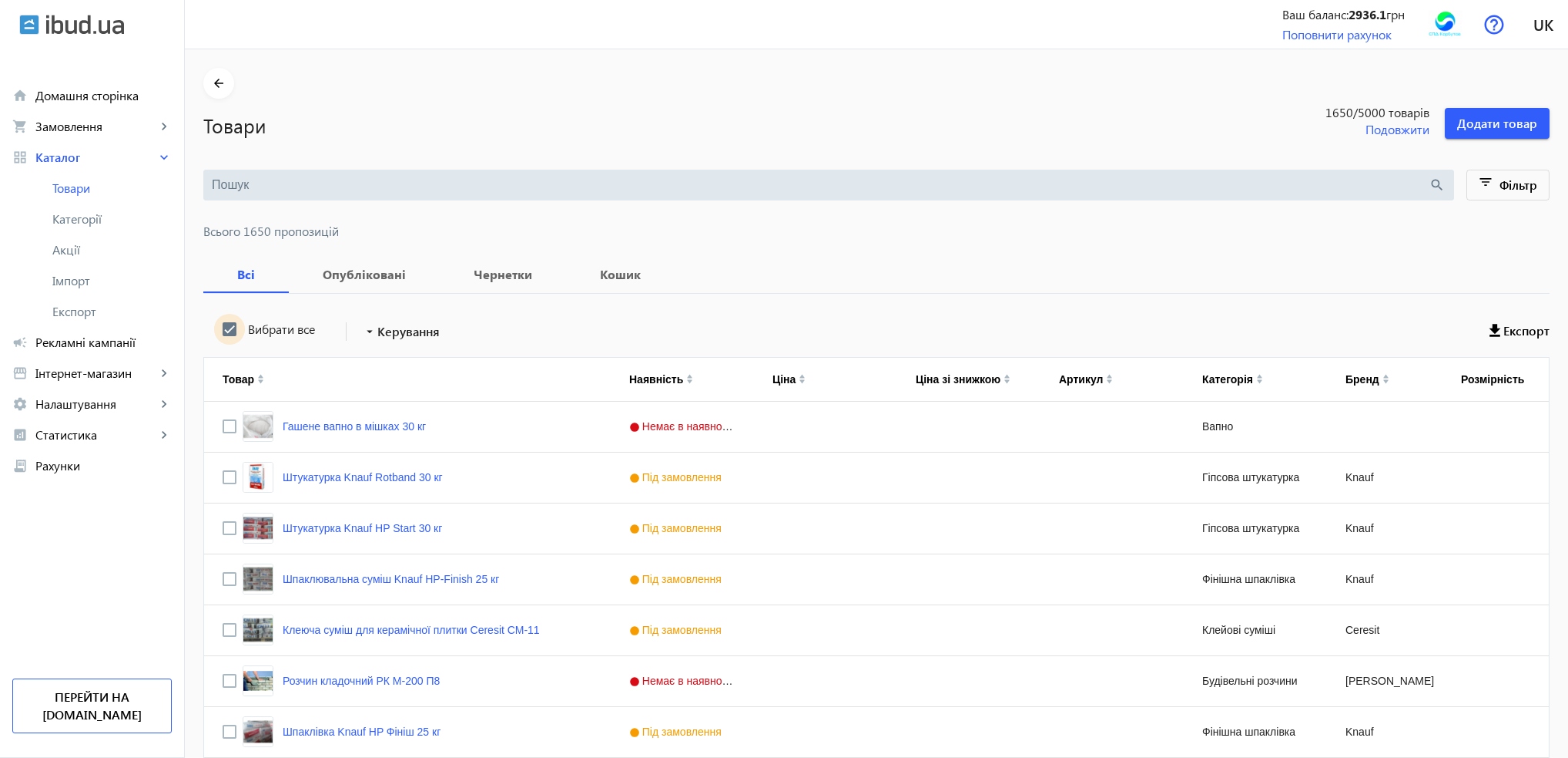
checkbox input "true"
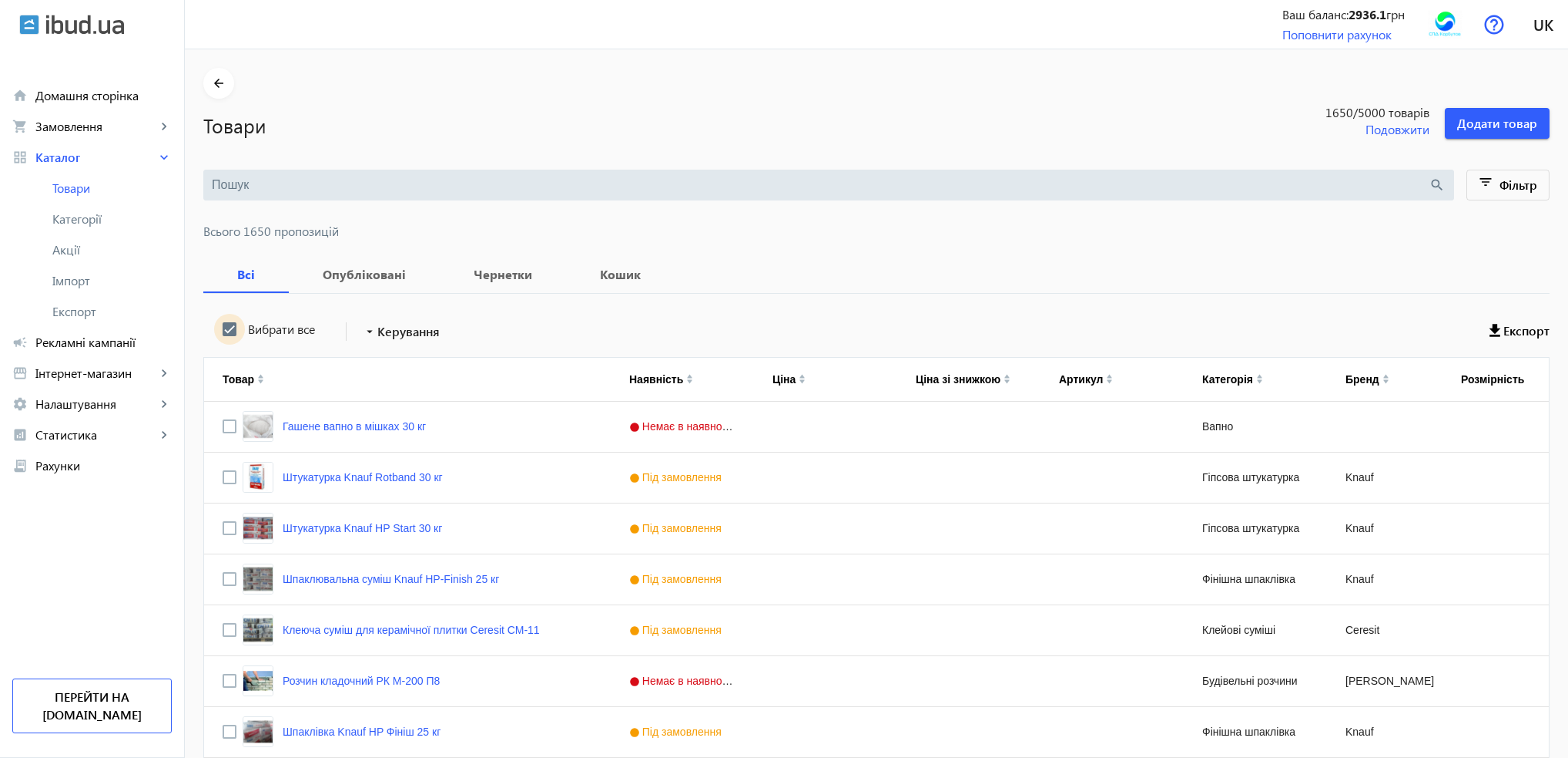
checkbox input "true"
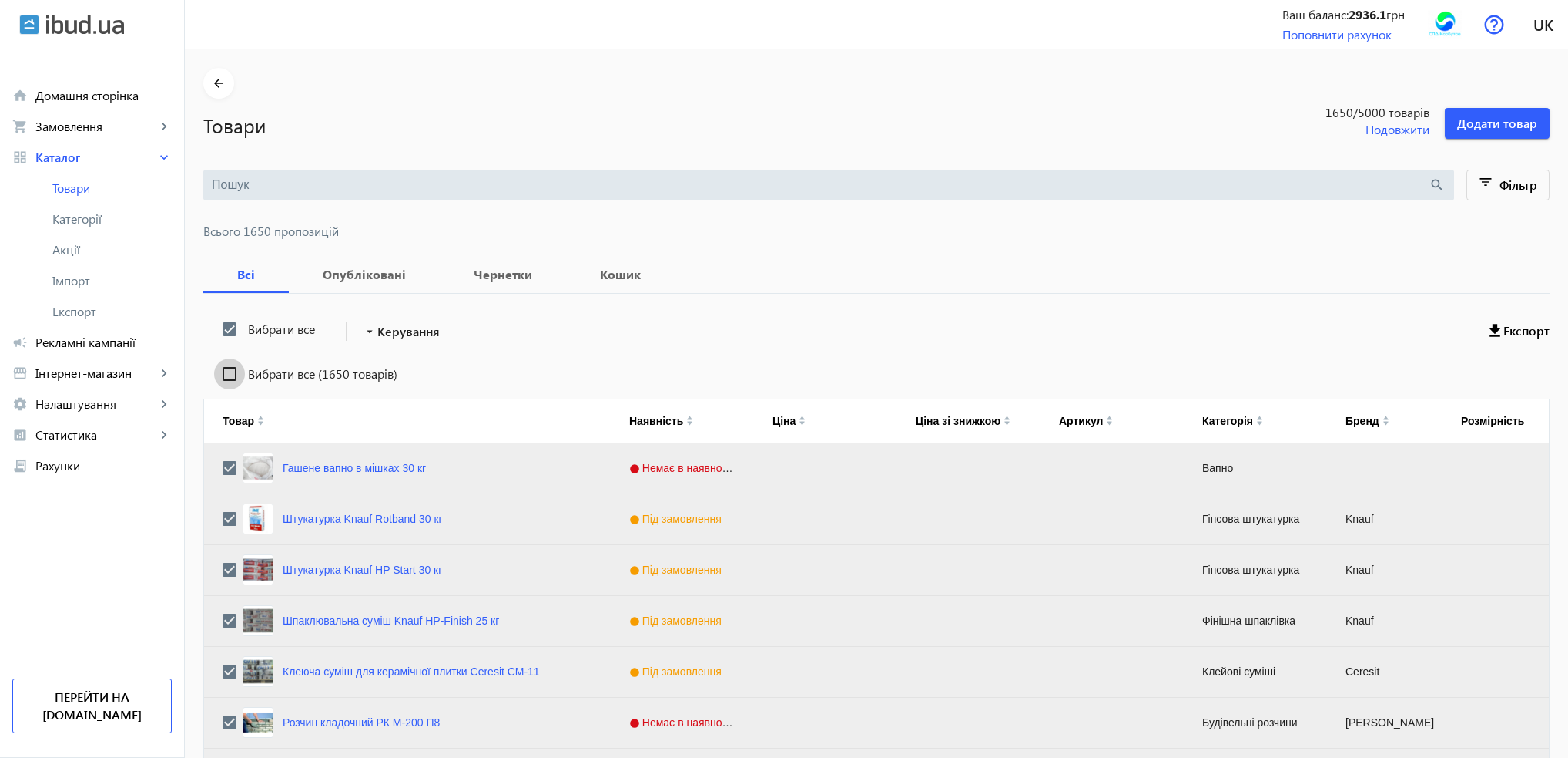
click at [220, 369] on input "Вибрати все (1650 товарів)" at bounding box center [229, 373] width 31 height 31
checkbox input "true"
click at [396, 331] on span "Керування" at bounding box center [409, 331] width 62 height 18
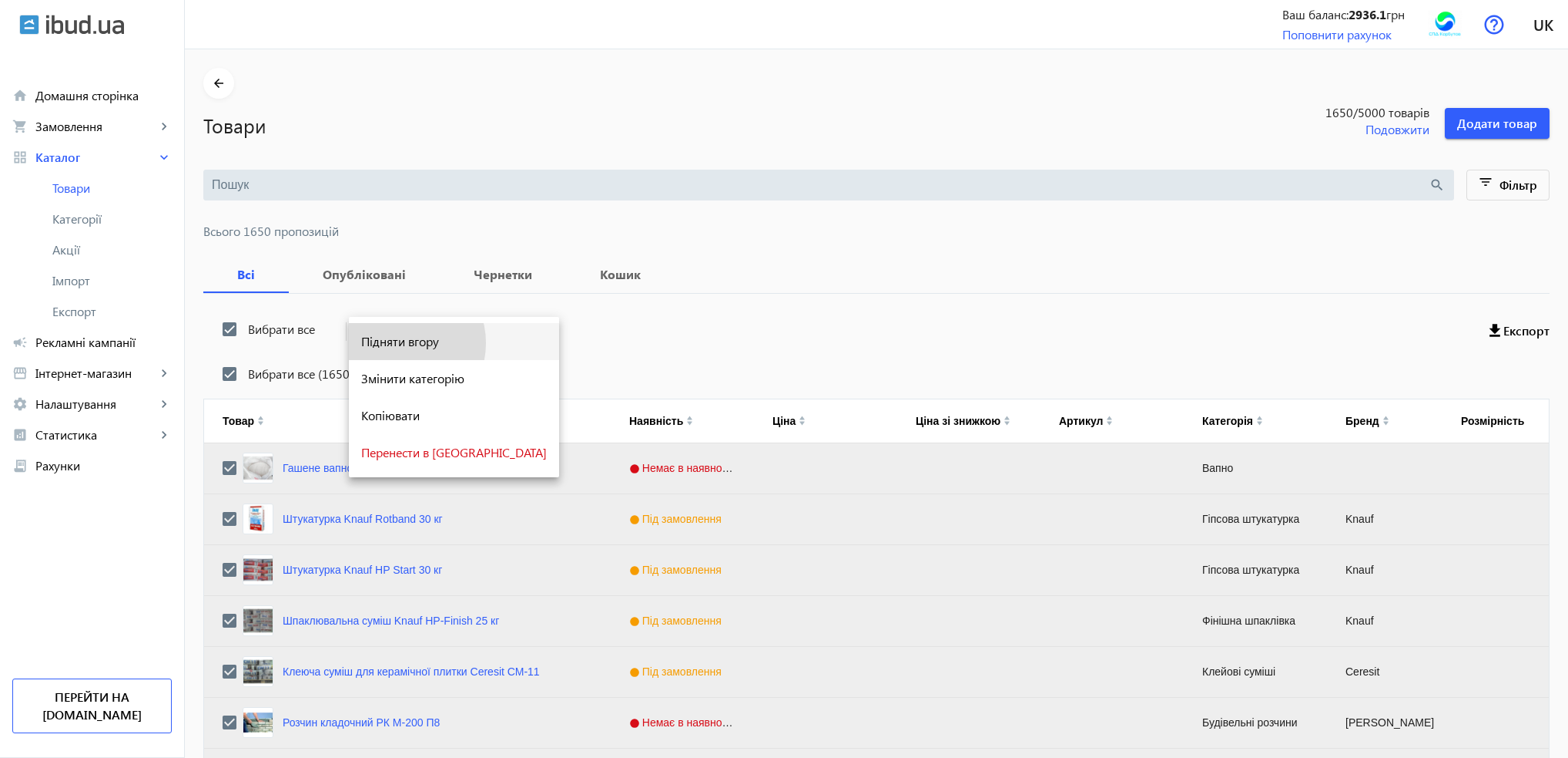
click at [397, 343] on span "Підняти вгору" at bounding box center [454, 341] width 186 height 12
click at [364, 329] on mat-icon "arrow_drop_down" at bounding box center [369, 331] width 15 height 15
click at [372, 337] on span "Підняти вгору" at bounding box center [454, 341] width 186 height 12
click at [366, 336] on mat-icon "arrow_drop_down" at bounding box center [369, 331] width 15 height 15
click at [411, 345] on span "Підняти вгору" at bounding box center [454, 341] width 186 height 12
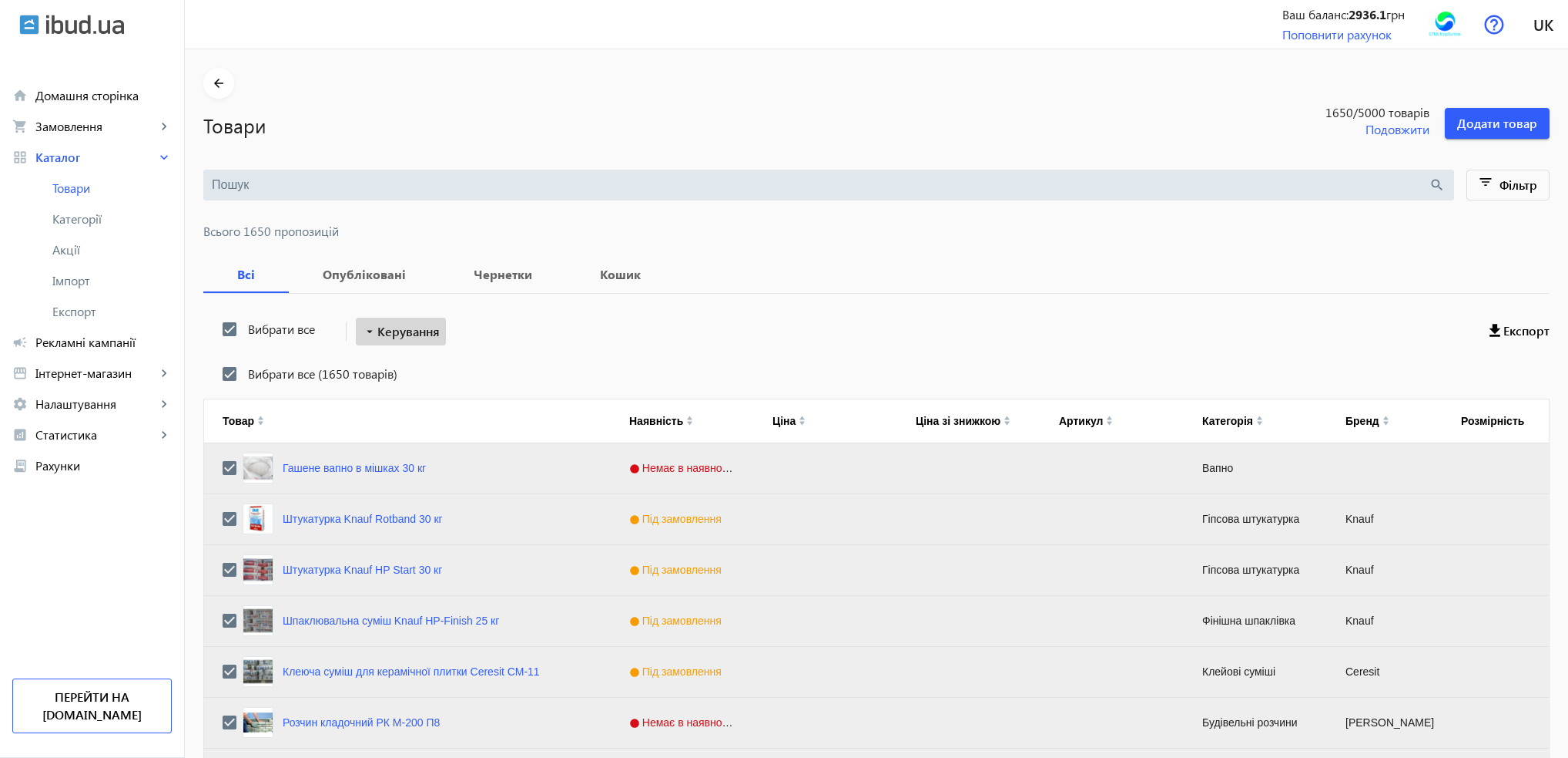
click at [379, 327] on span "Керування" at bounding box center [409, 331] width 62 height 18
click at [381, 339] on span "Підняти вгору" at bounding box center [454, 341] width 186 height 12
